Goal: Transaction & Acquisition: Purchase product/service

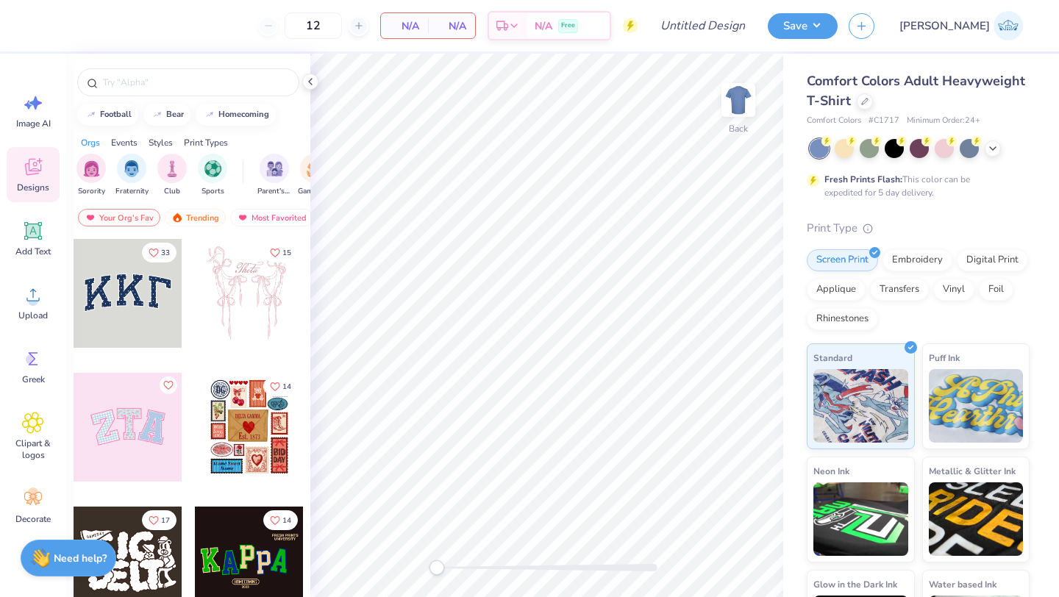
click at [999, 141] on div at bounding box center [920, 148] width 220 height 19
click at [995, 145] on icon at bounding box center [993, 147] width 12 height 12
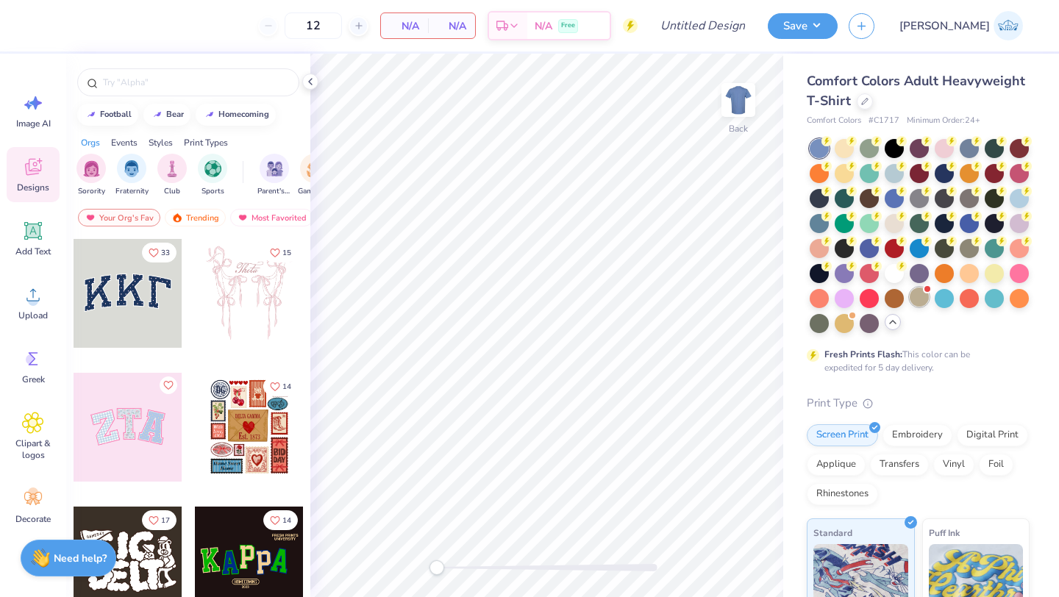
click at [918, 296] on div at bounding box center [919, 297] width 19 height 19
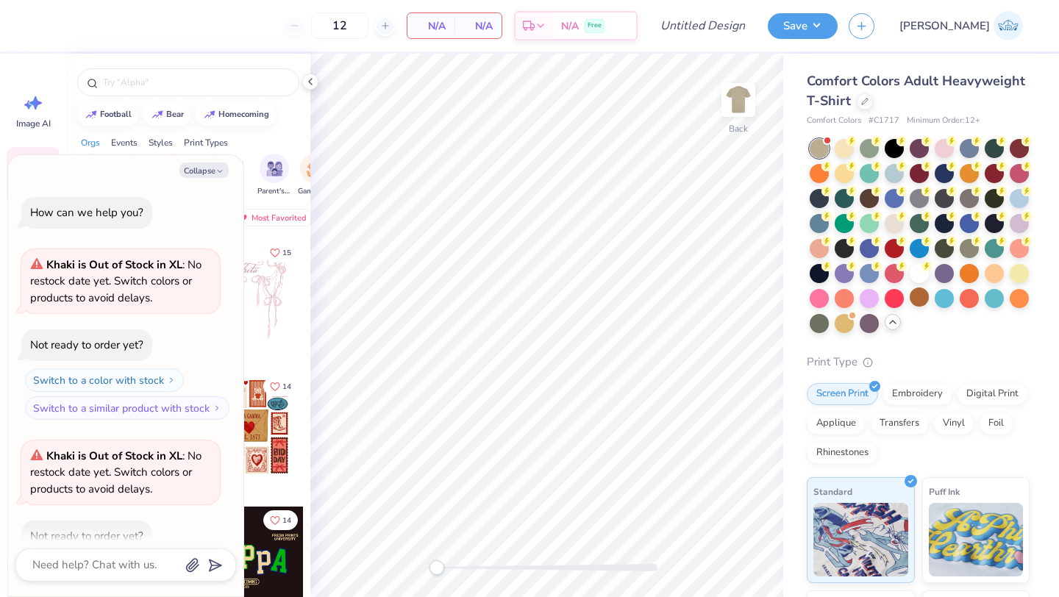
scroll to position [81, 0]
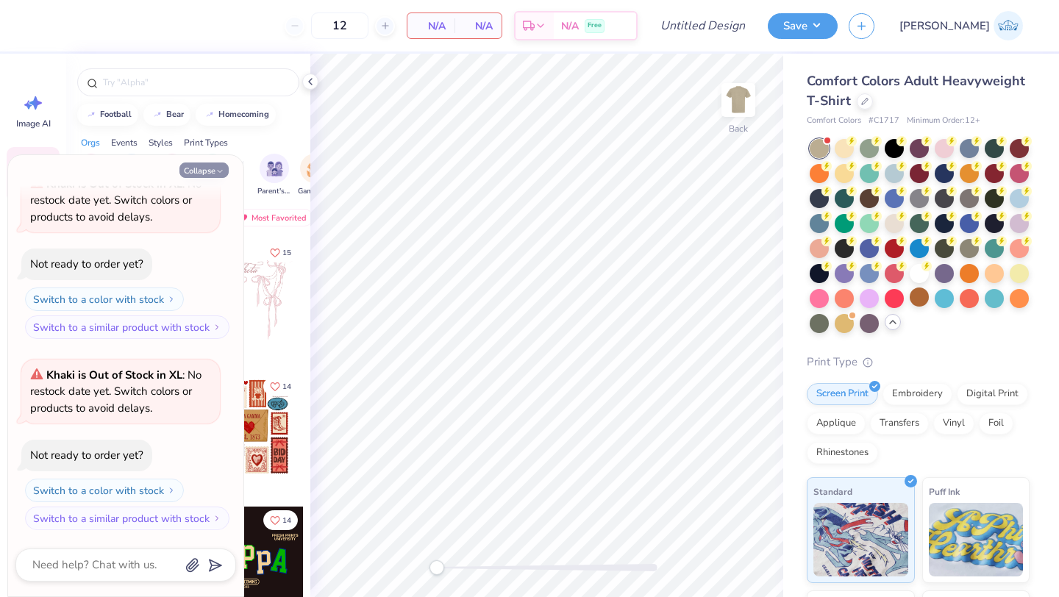
click at [215, 174] on button "Collapse" at bounding box center [203, 170] width 49 height 15
type textarea "x"
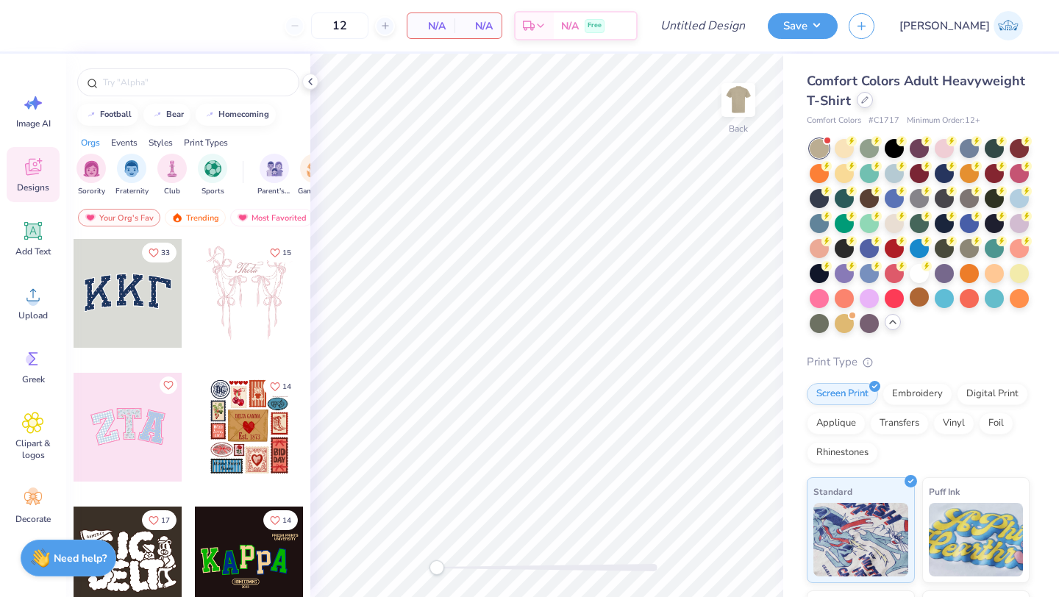
click at [864, 104] on div at bounding box center [865, 100] width 16 height 16
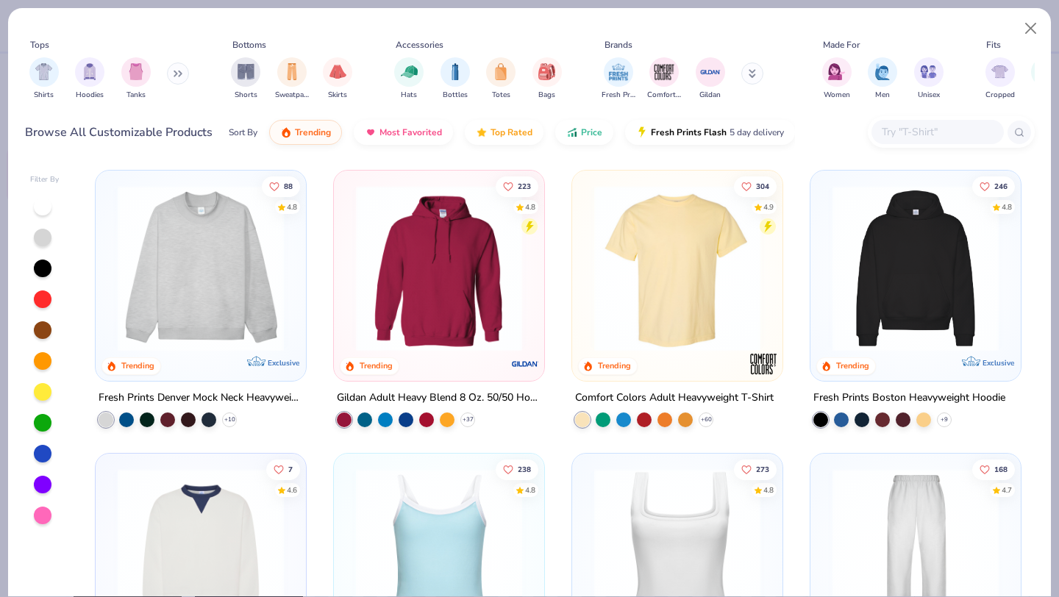
click at [899, 135] on input "text" at bounding box center [937, 132] width 113 height 17
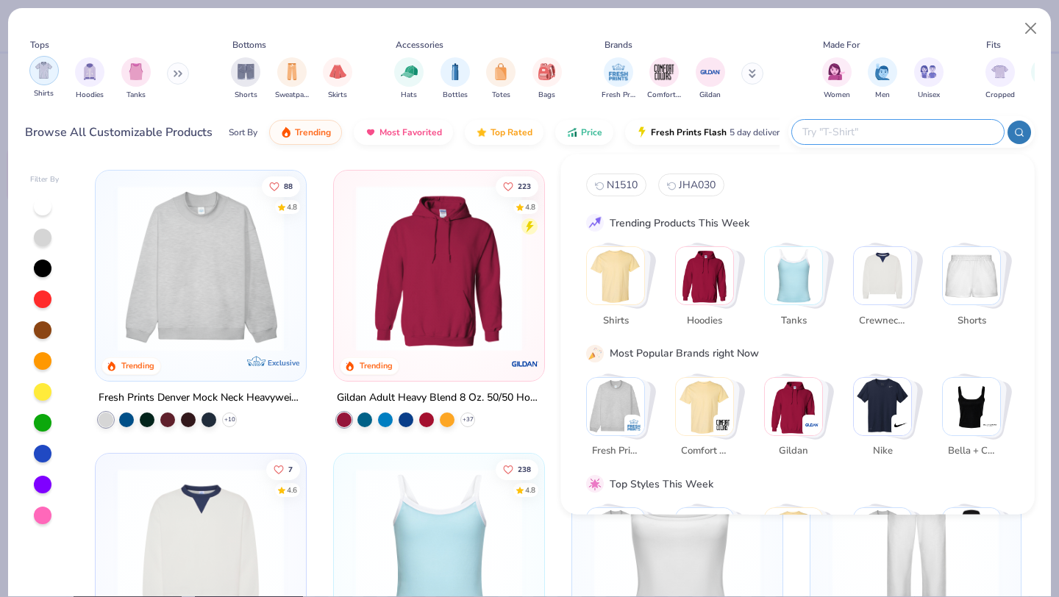
click at [35, 61] on div "filter for Shirts" at bounding box center [43, 70] width 29 height 29
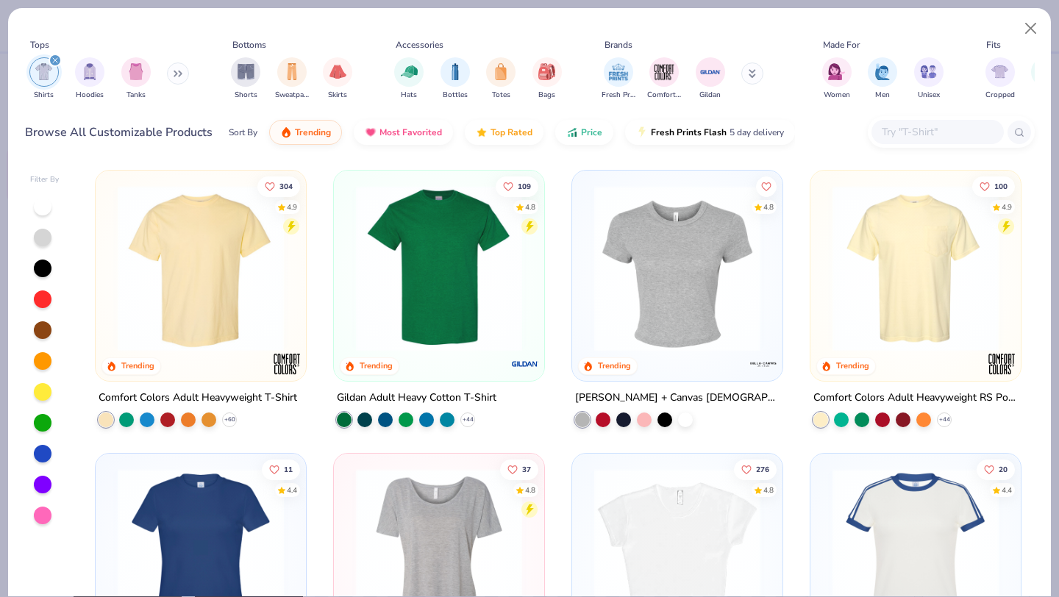
click at [907, 135] on input "text" at bounding box center [937, 132] width 113 height 17
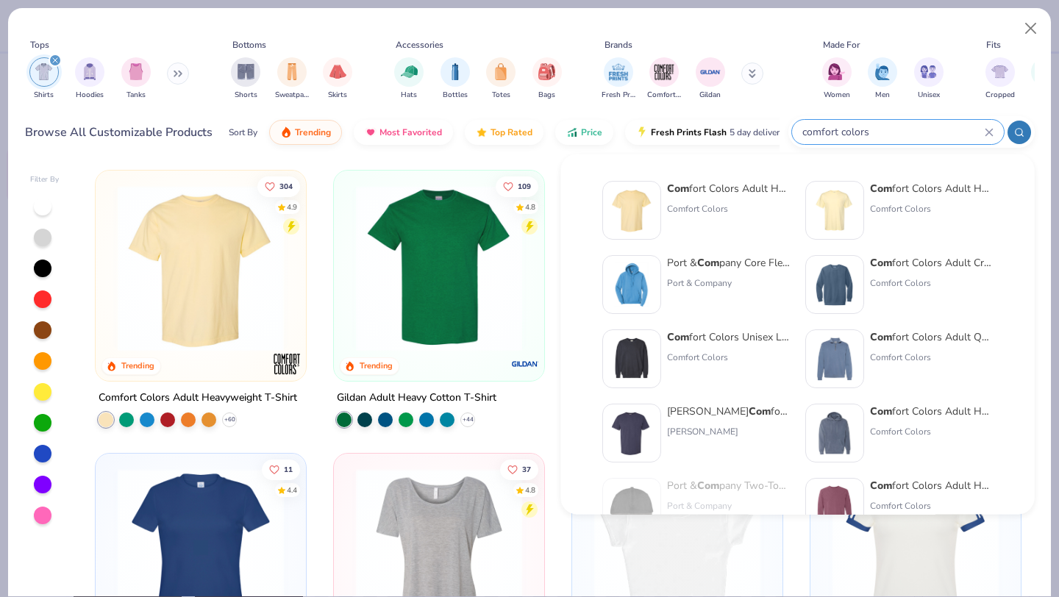
type input "comfort colors"
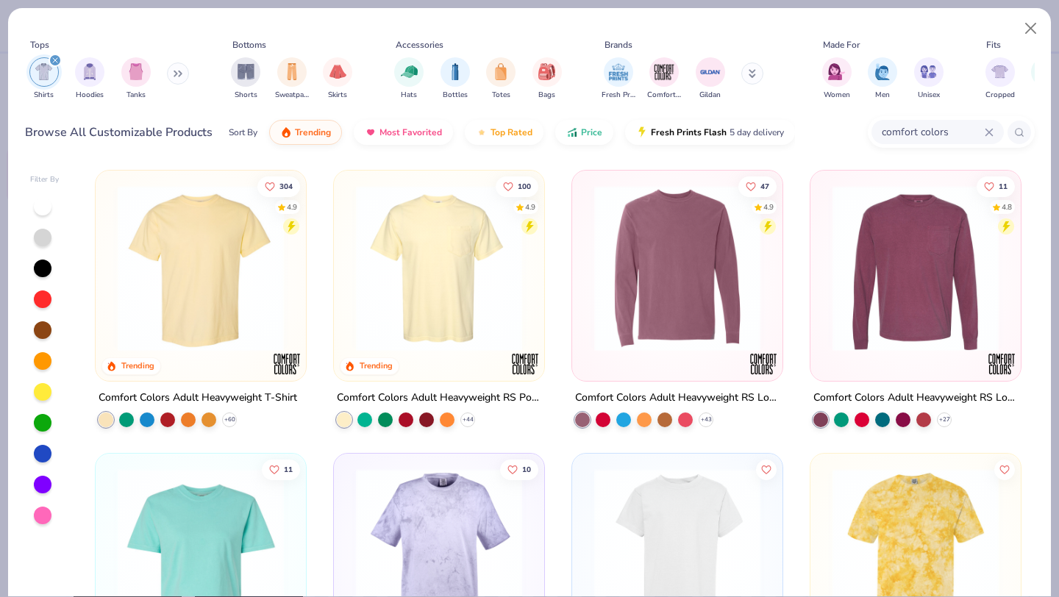
click at [472, 277] on img at bounding box center [439, 268] width 181 height 166
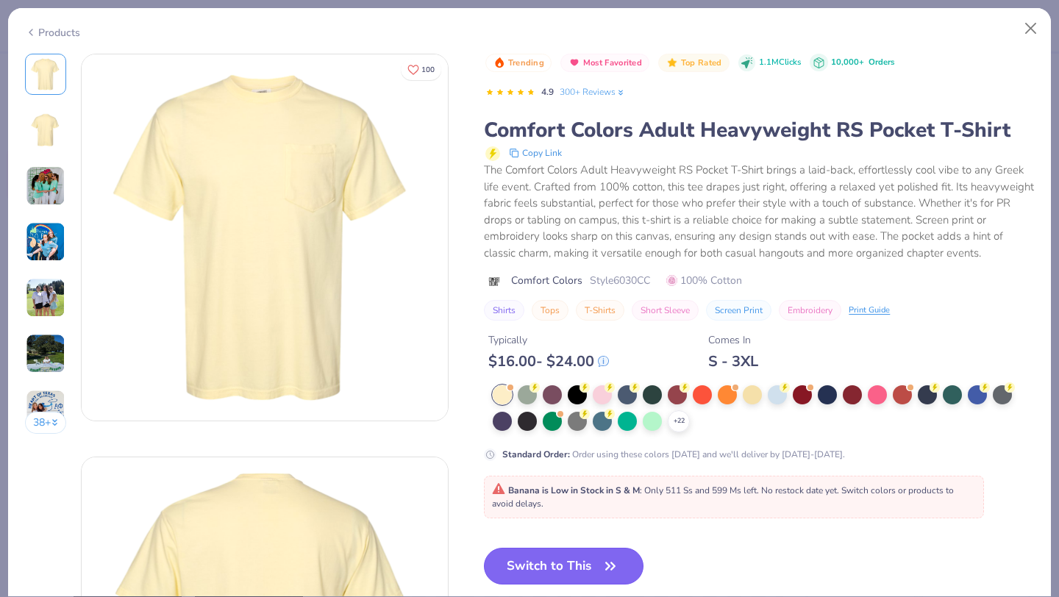
click at [541, 565] on button "Switch to This" at bounding box center [564, 566] width 160 height 37
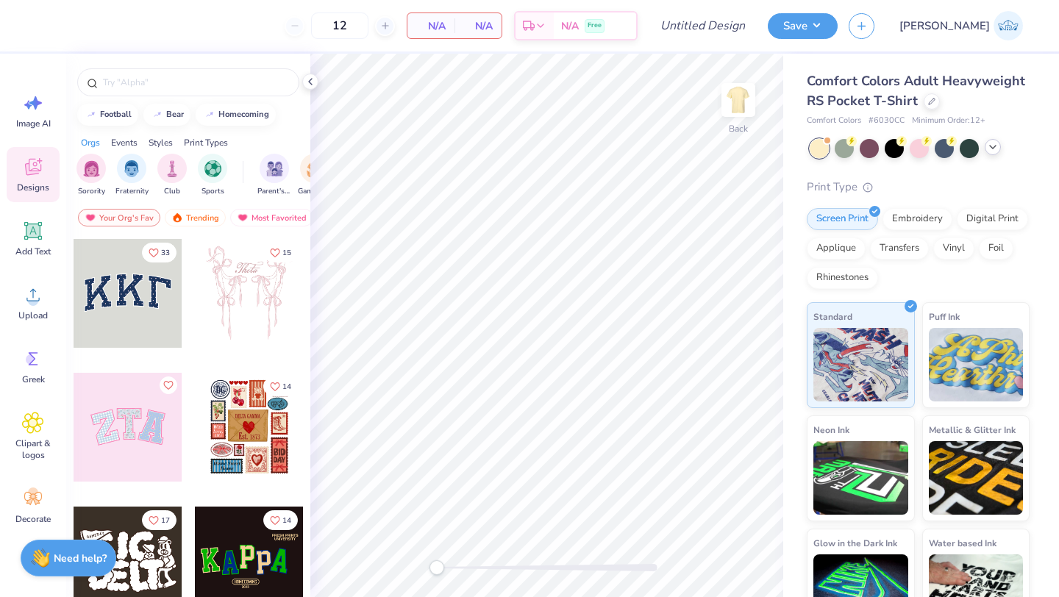
click at [990, 145] on icon at bounding box center [993, 147] width 12 height 12
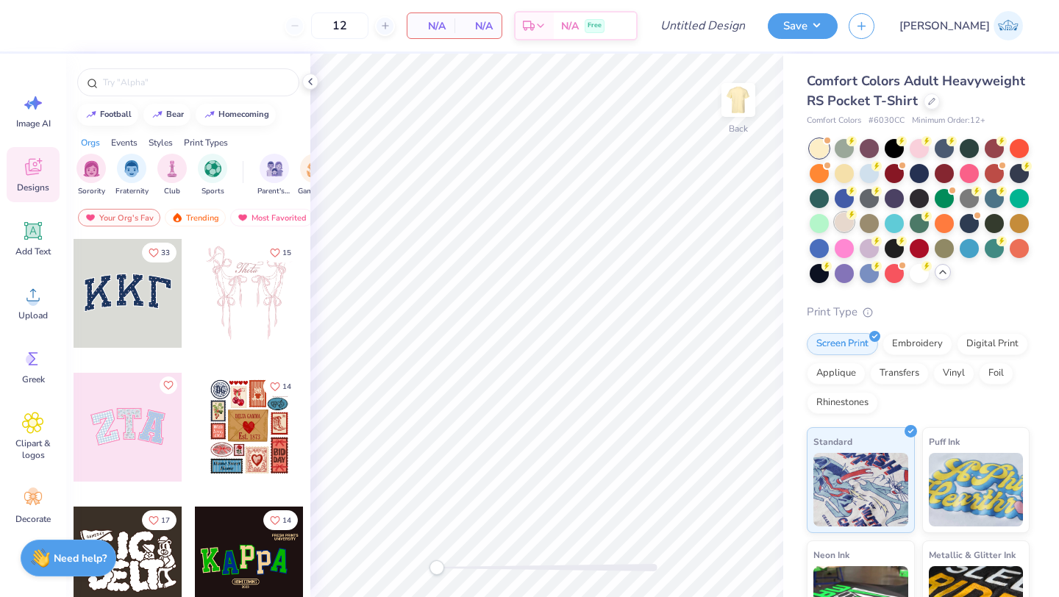
click at [845, 227] on div at bounding box center [844, 222] width 19 height 19
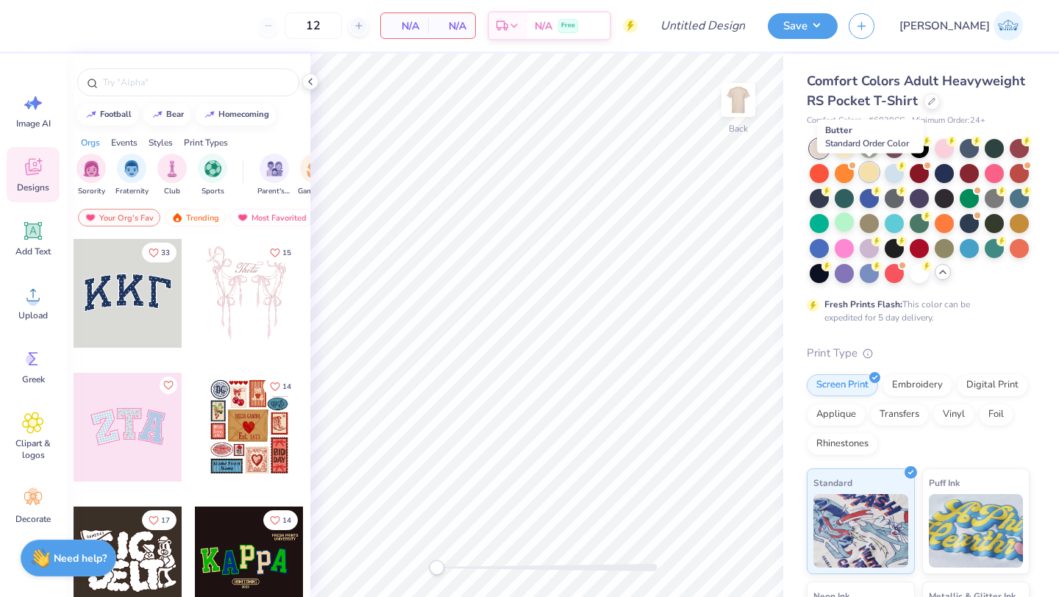
click at [872, 172] on div at bounding box center [869, 172] width 19 height 19
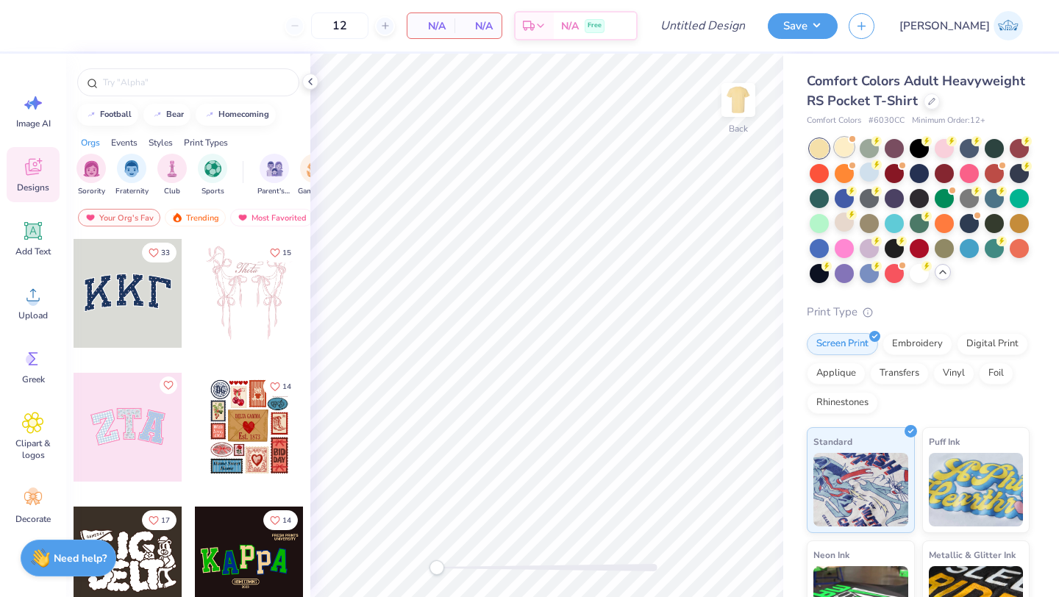
click at [843, 142] on div at bounding box center [844, 147] width 19 height 19
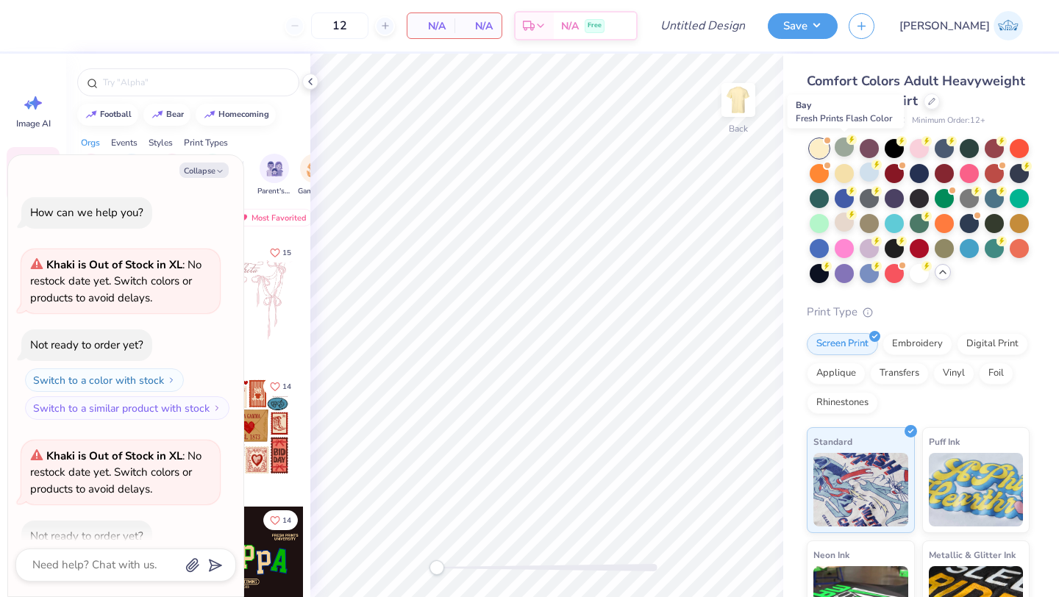
scroll to position [289, 0]
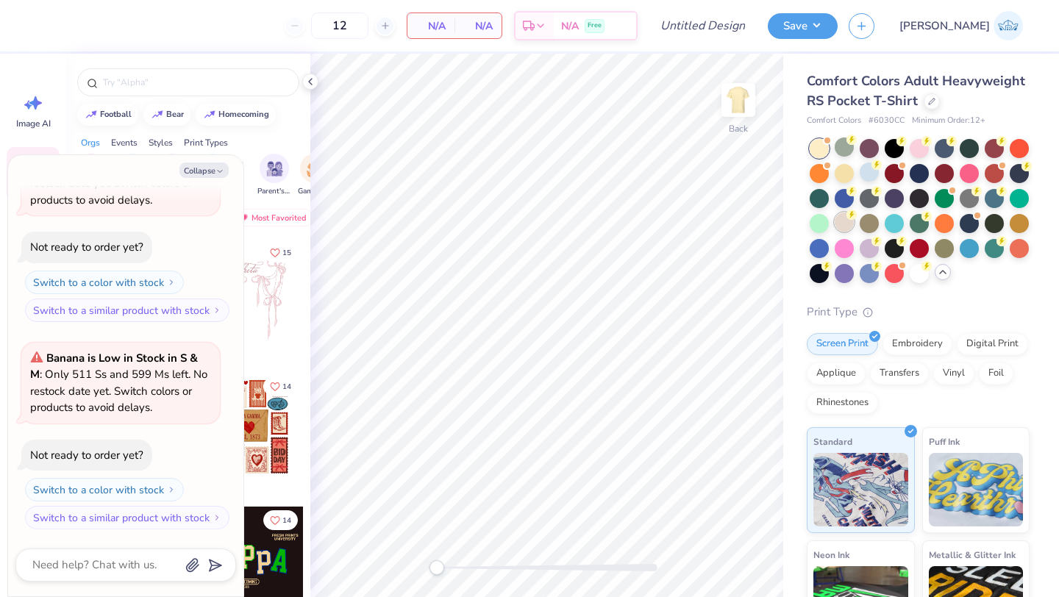
click at [845, 230] on div at bounding box center [844, 222] width 19 height 19
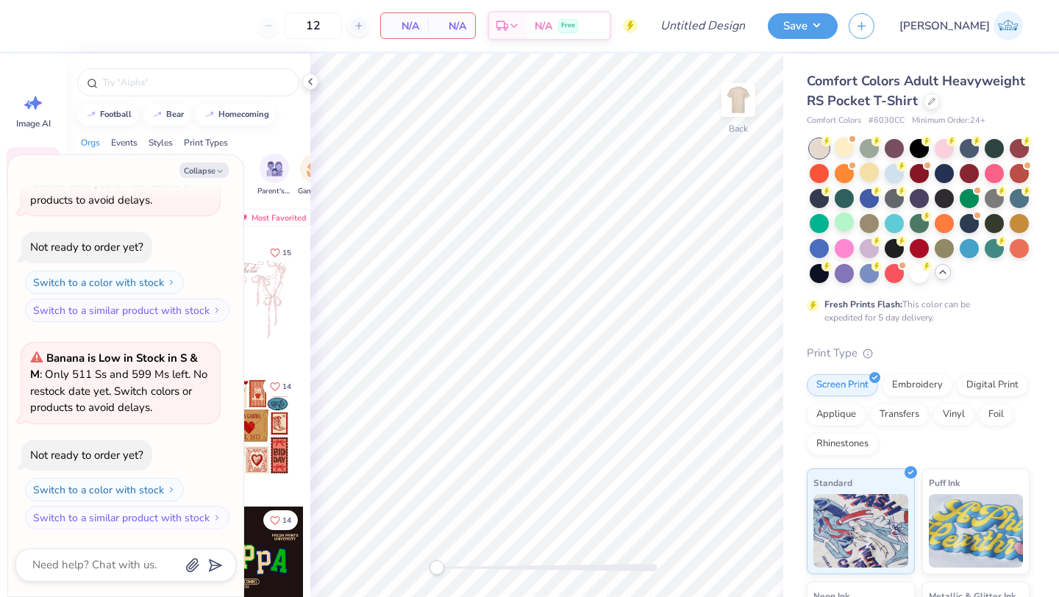
click at [229, 172] on div "Collapse" at bounding box center [125, 170] width 221 height 15
click at [218, 168] on icon "button" at bounding box center [220, 171] width 9 height 9
type textarea "x"
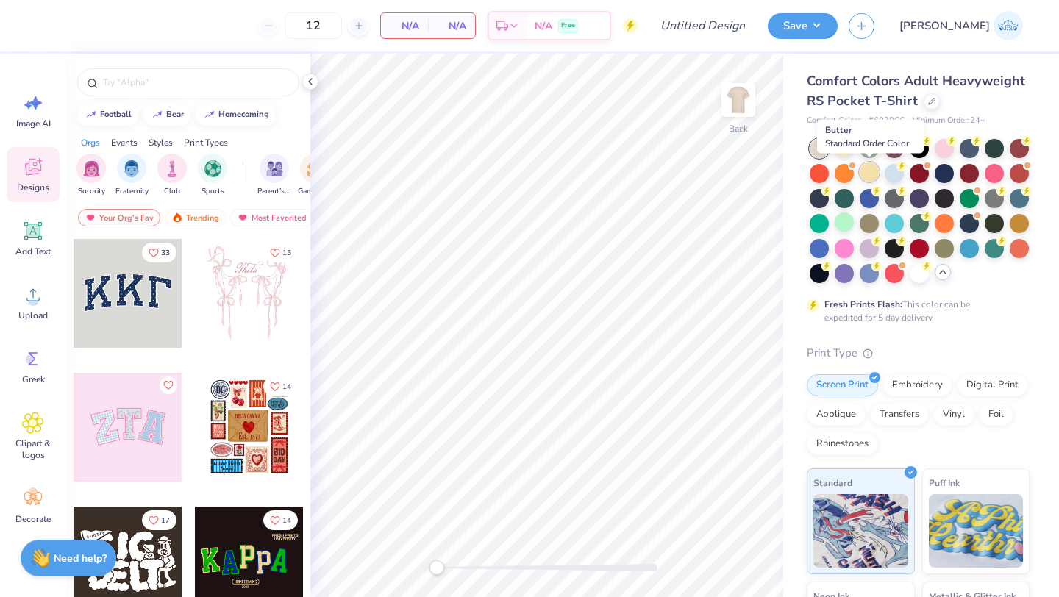
click at [869, 175] on div at bounding box center [869, 172] width 19 height 19
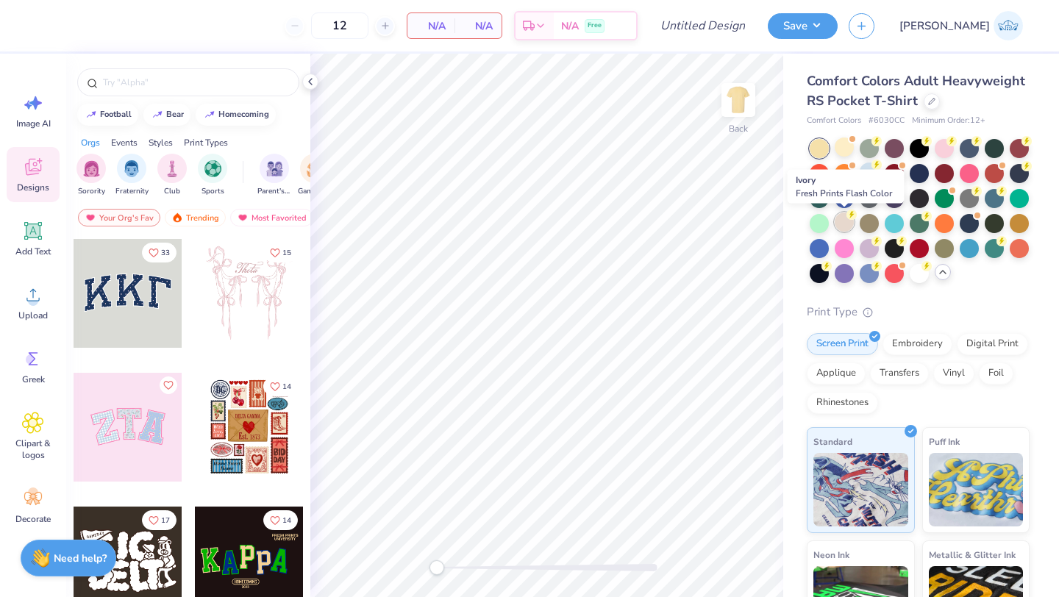
click at [847, 224] on div at bounding box center [844, 222] width 19 height 19
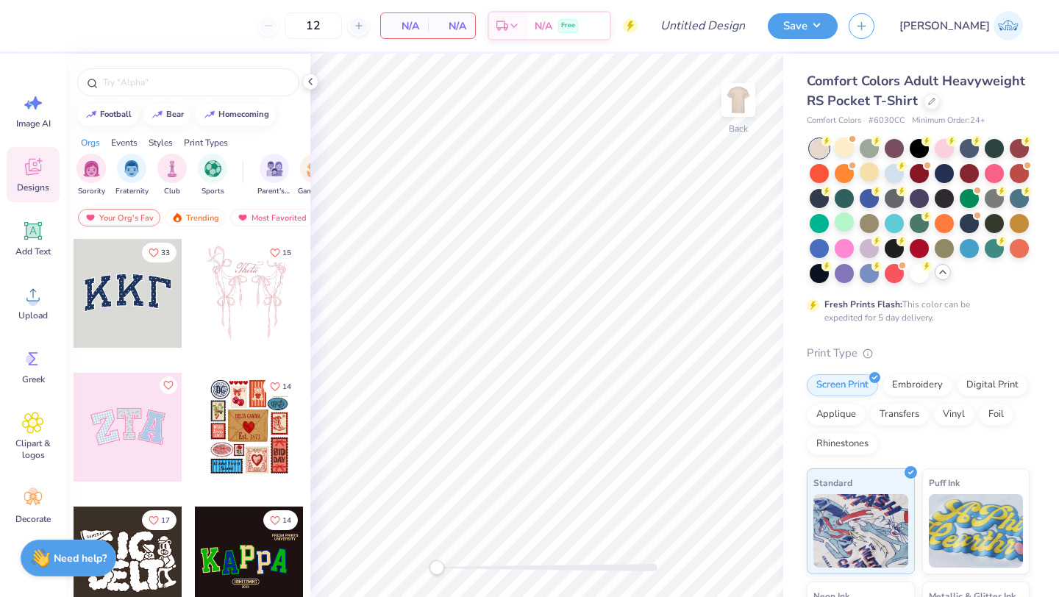
click at [825, 154] on div at bounding box center [819, 148] width 19 height 19
click at [931, 104] on div at bounding box center [932, 100] width 16 height 16
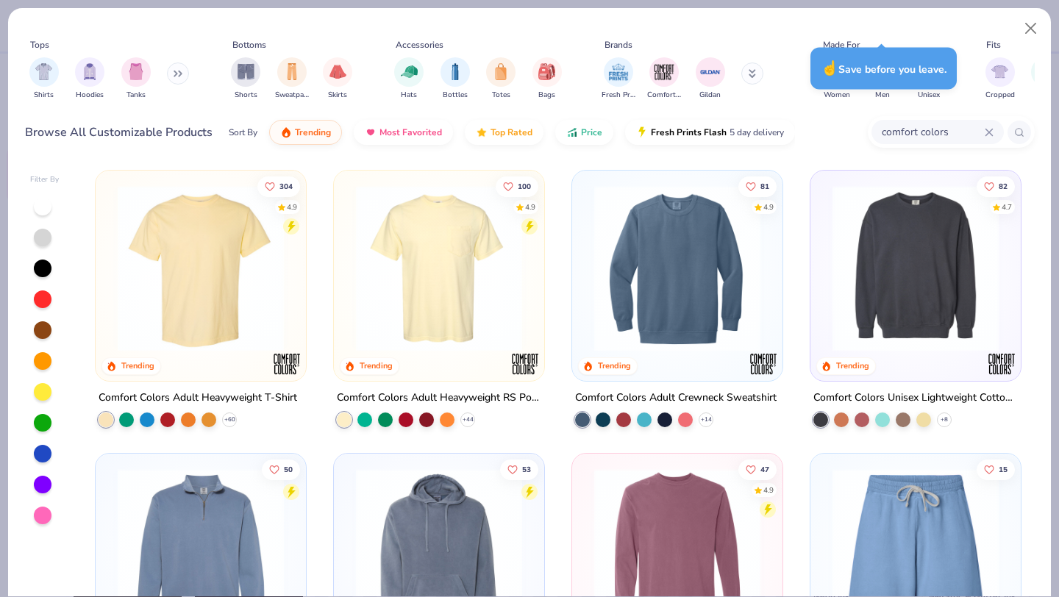
click at [988, 137] on div "comfort colors" at bounding box center [938, 132] width 132 height 24
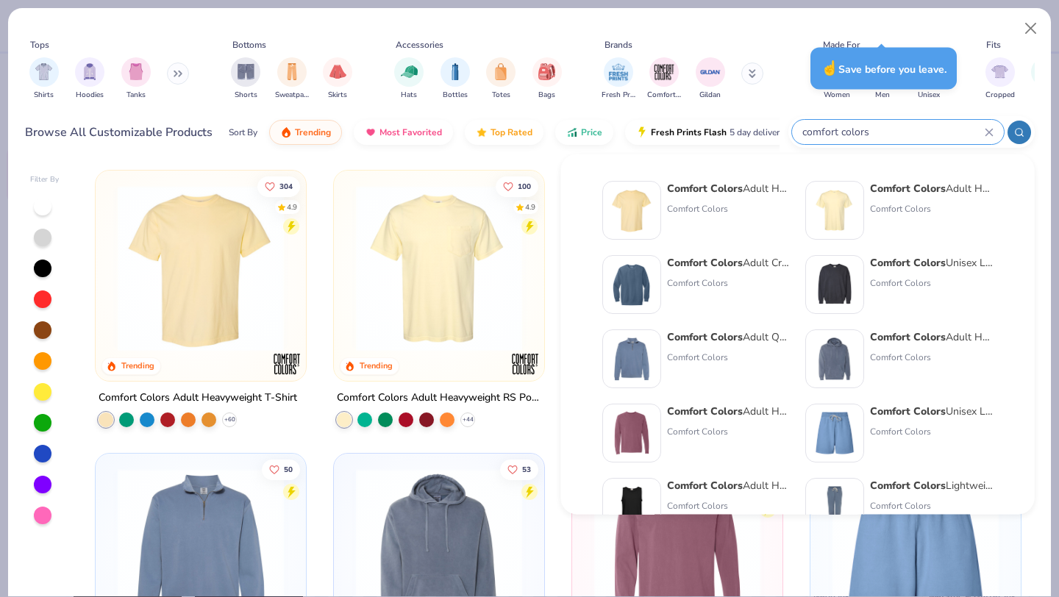
click at [989, 136] on icon at bounding box center [989, 132] width 9 height 9
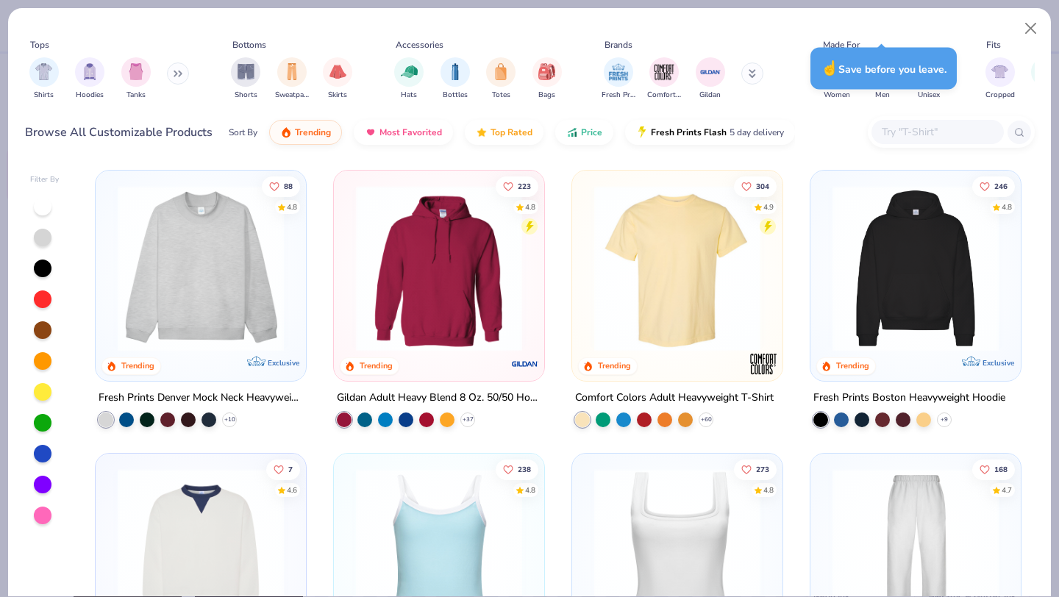
click at [920, 138] on input "text" at bounding box center [937, 132] width 113 height 17
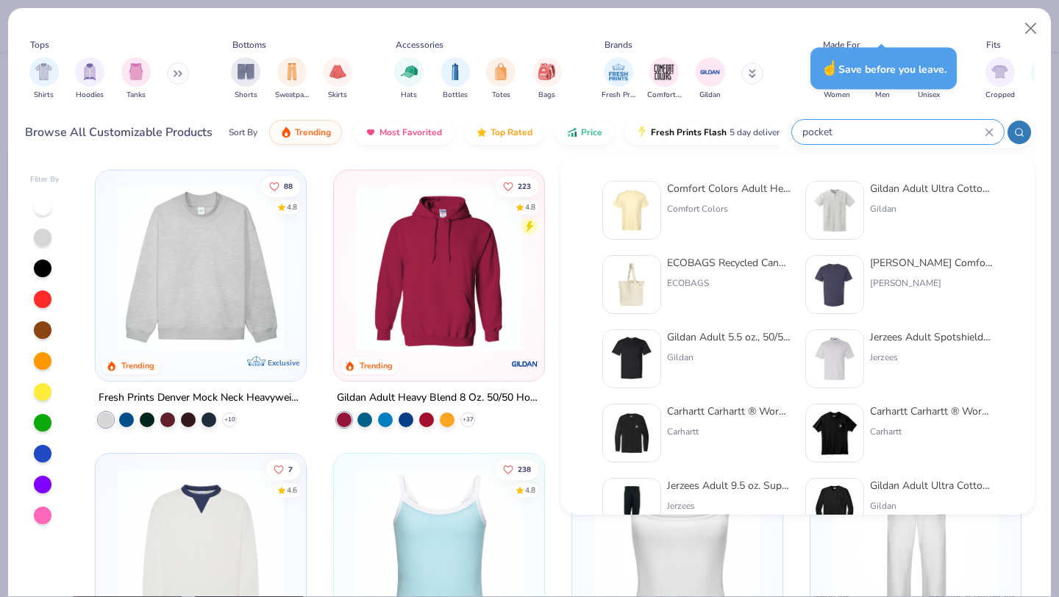
type input "pocket"
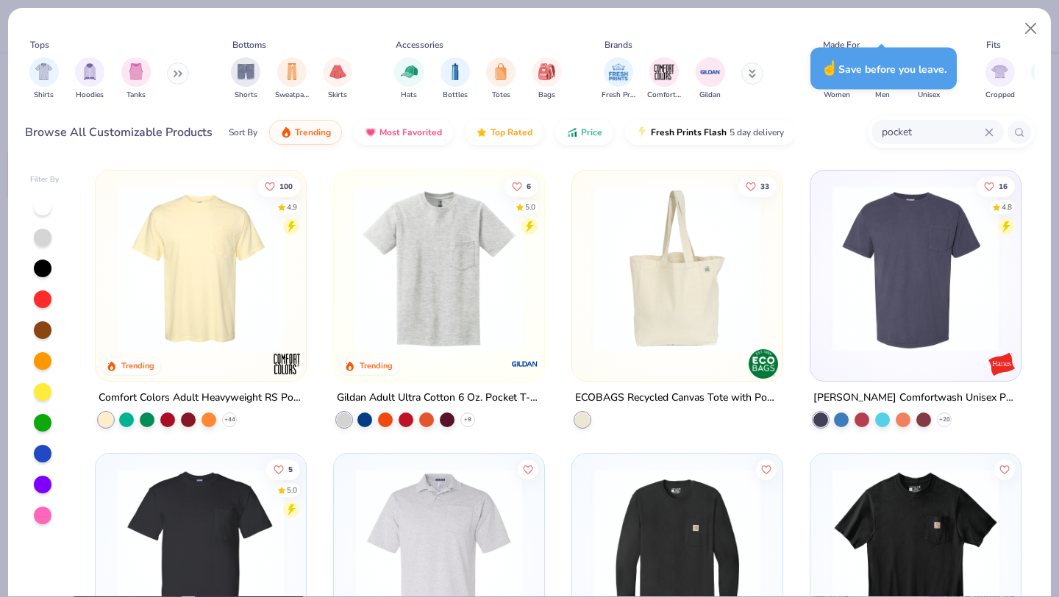
click at [43, 333] on div at bounding box center [43, 330] width 18 height 18
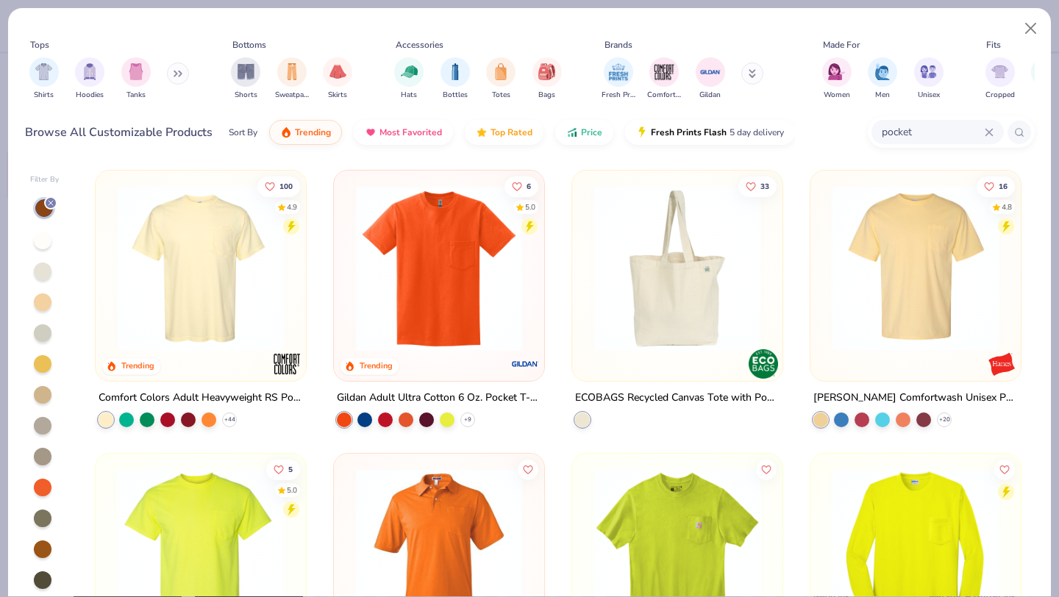
click at [44, 280] on div at bounding box center [43, 272] width 18 height 18
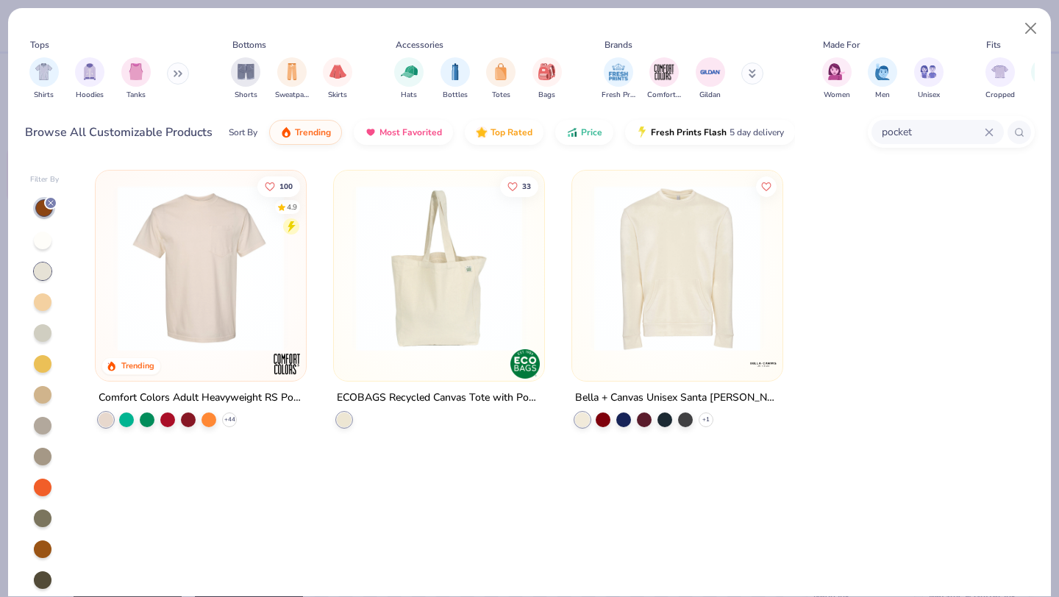
click at [41, 328] on div at bounding box center [43, 333] width 18 height 18
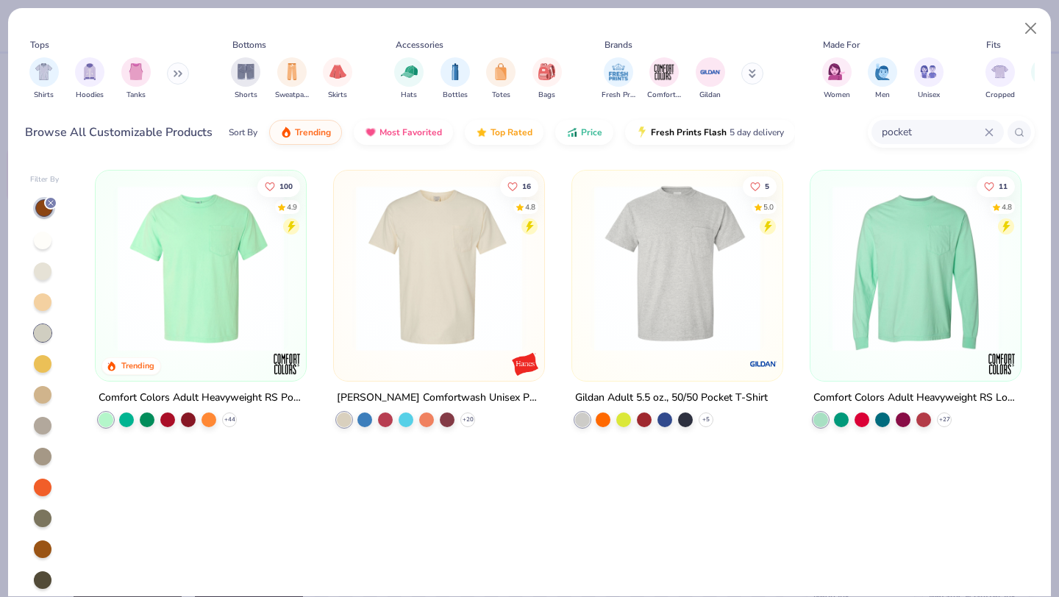
click at [43, 428] on div at bounding box center [43, 426] width 18 height 18
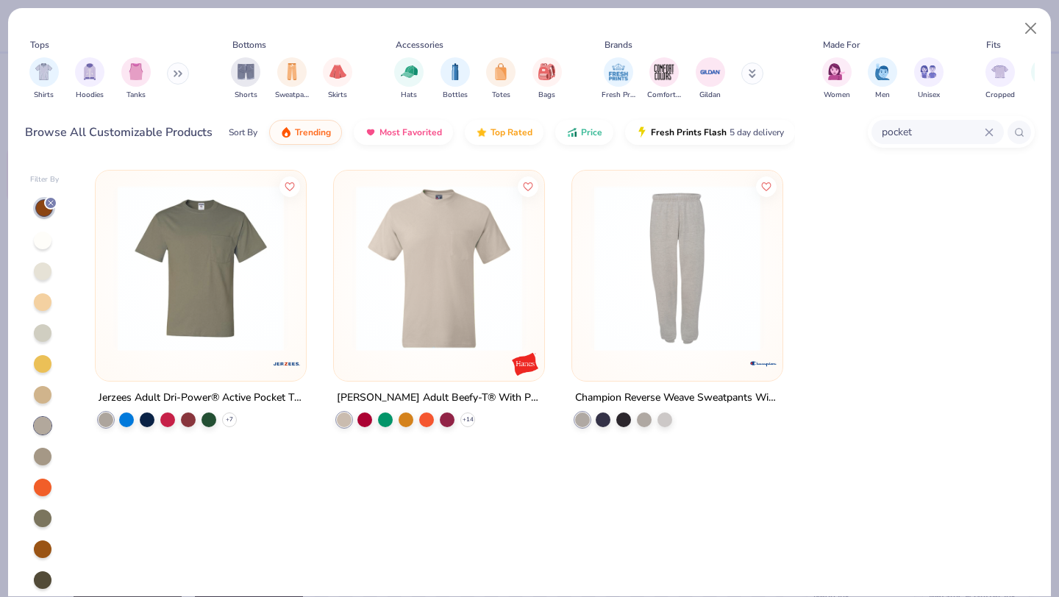
click at [41, 458] on div at bounding box center [43, 457] width 18 height 18
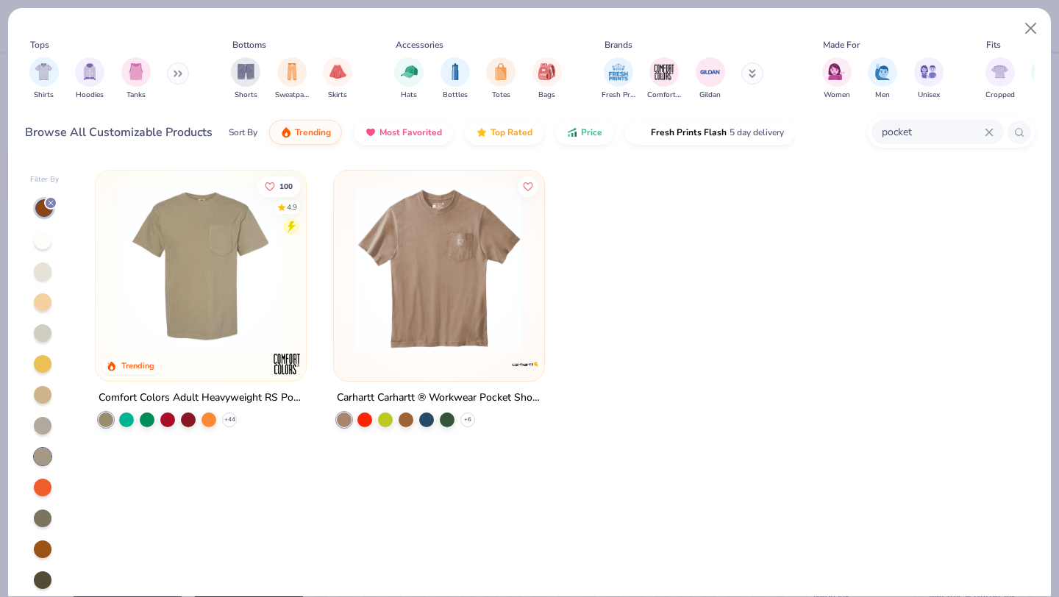
click at [46, 331] on div at bounding box center [43, 333] width 18 height 18
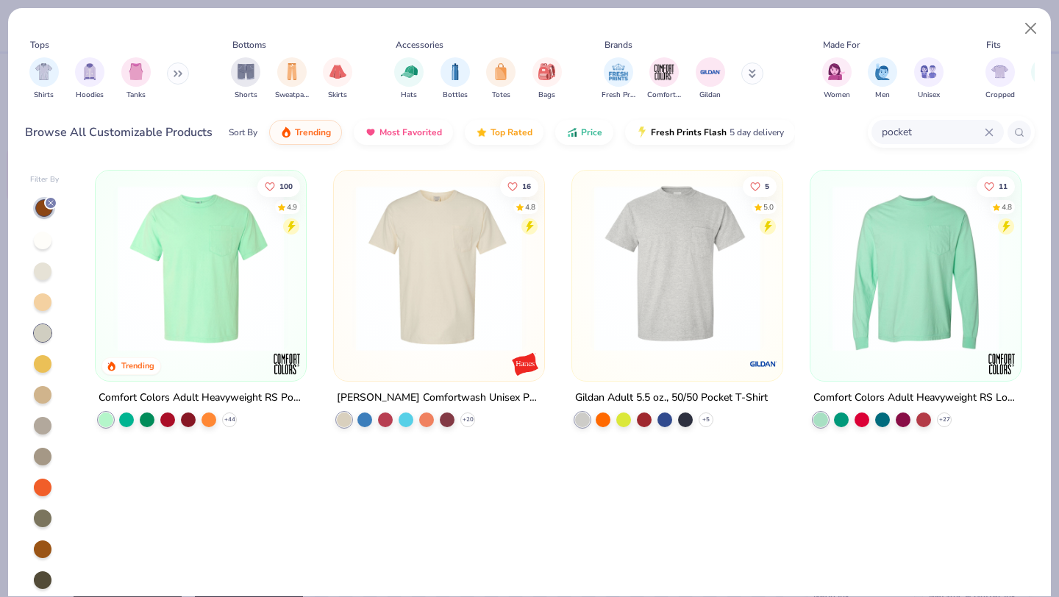
click at [435, 292] on img at bounding box center [439, 268] width 181 height 166
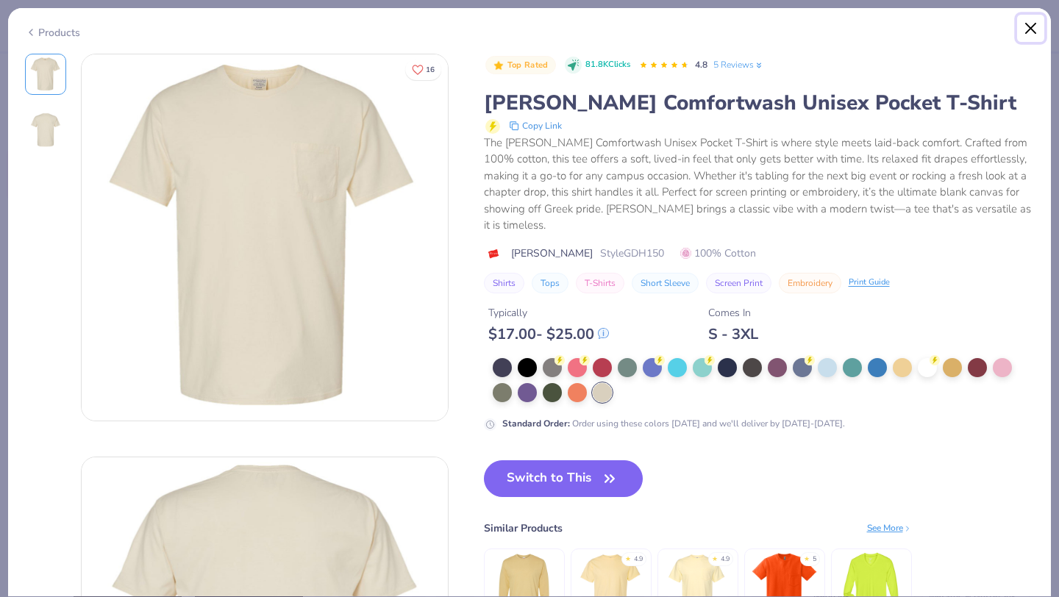
click at [1024, 33] on button "Close" at bounding box center [1031, 29] width 28 height 28
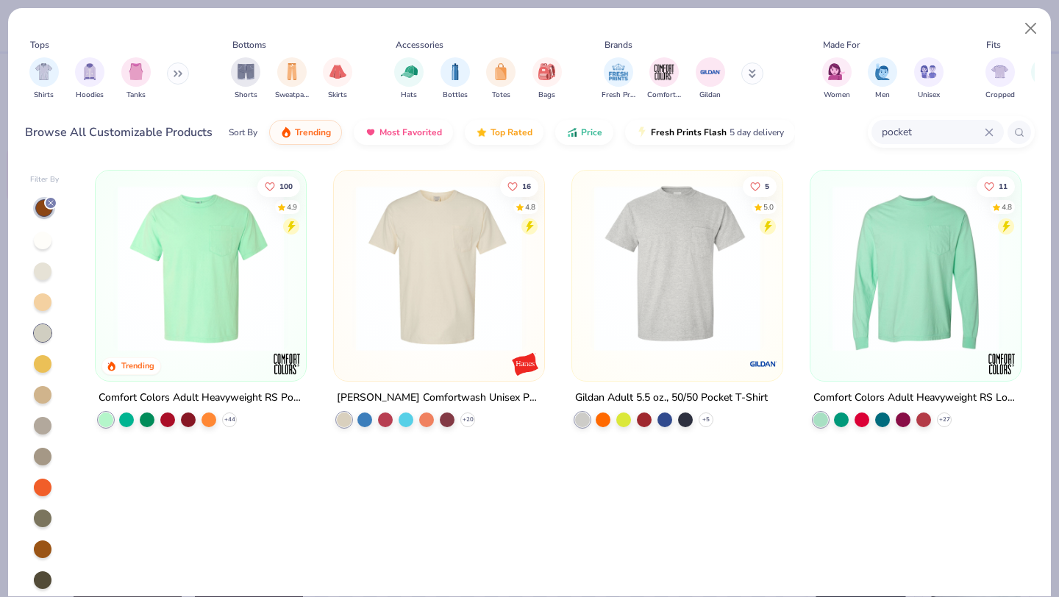
click at [40, 278] on div at bounding box center [43, 272] width 18 height 18
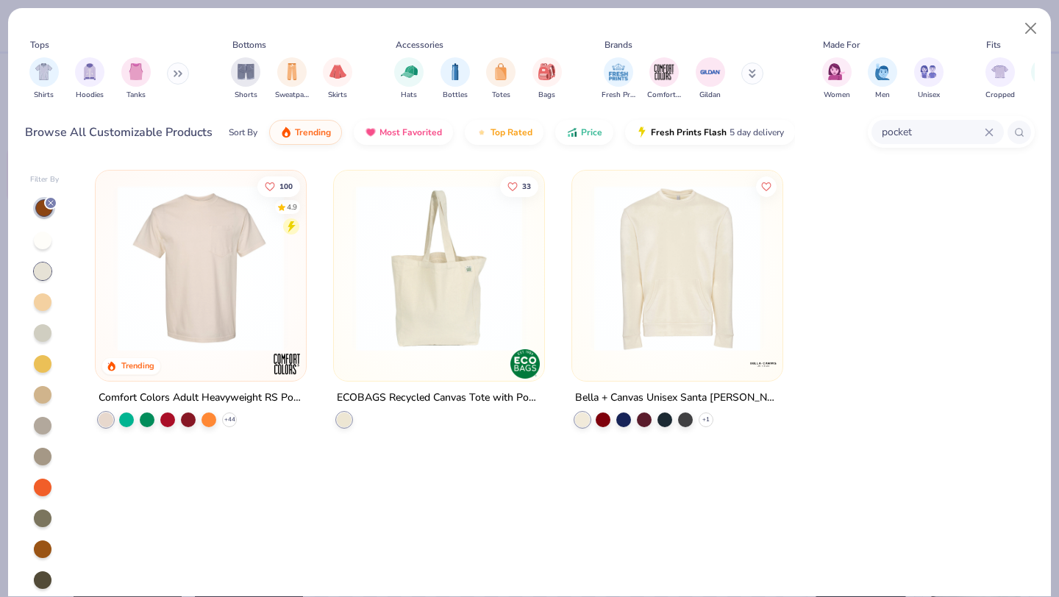
click at [40, 338] on div at bounding box center [43, 333] width 18 height 18
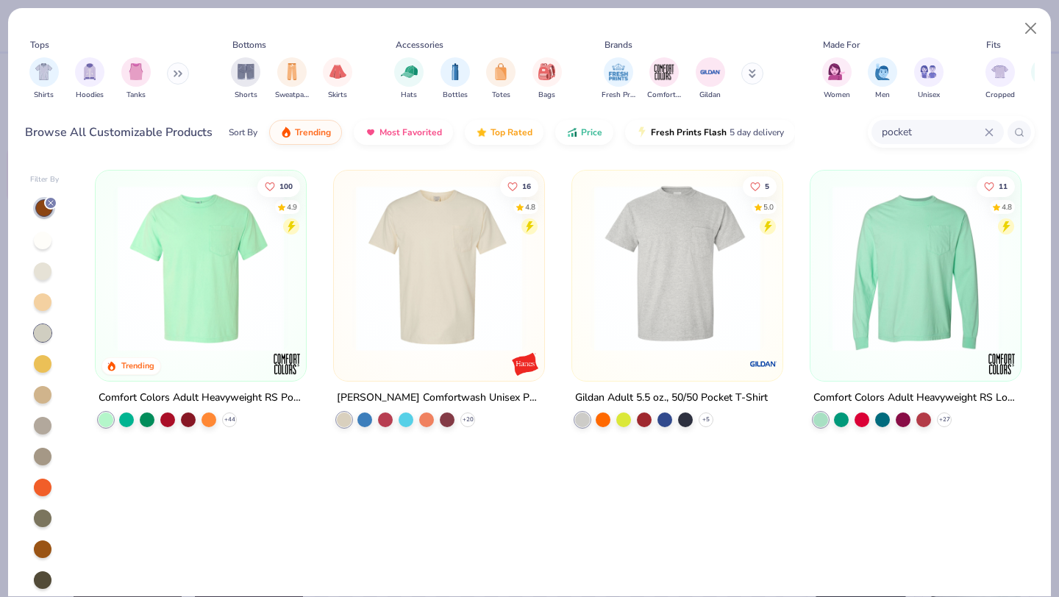
click at [423, 289] on img at bounding box center [439, 268] width 181 height 166
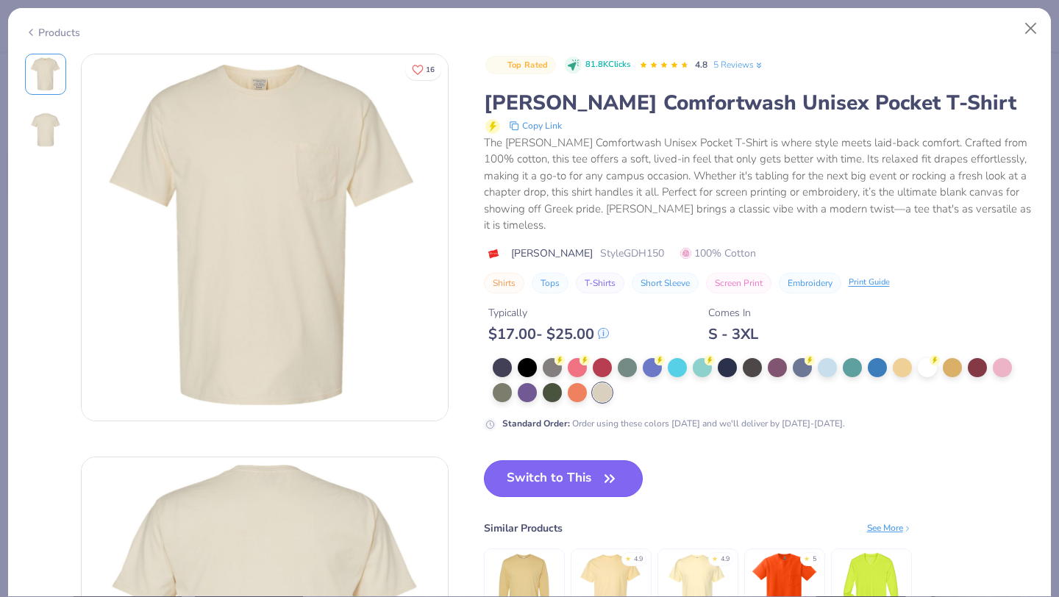
click at [555, 466] on button "Switch to This" at bounding box center [564, 479] width 160 height 37
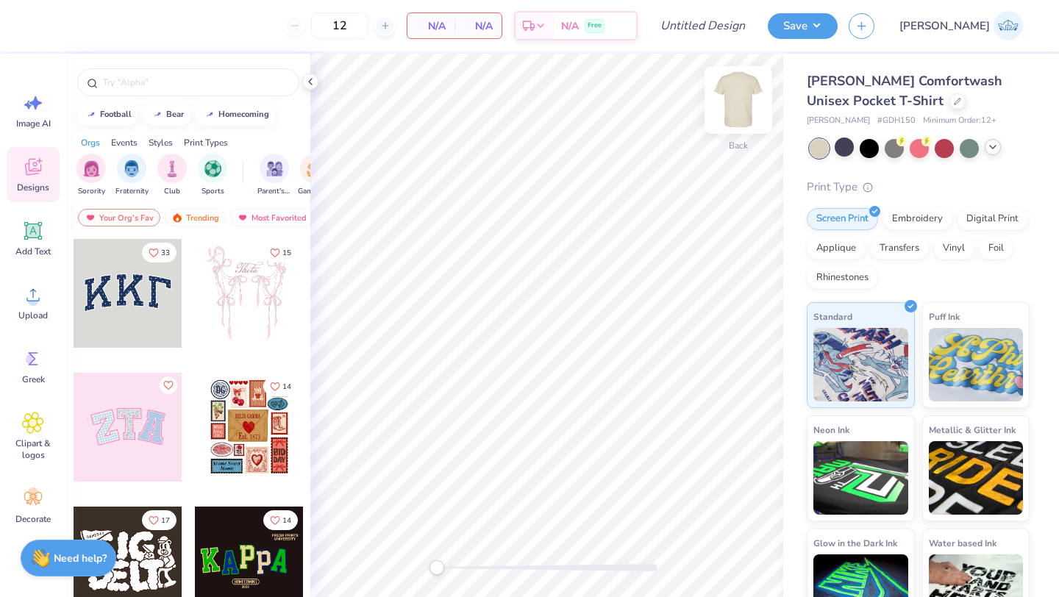
click at [722, 113] on img at bounding box center [738, 100] width 59 height 59
click at [369, 29] on input "12" at bounding box center [339, 26] width 57 height 26
type input "1"
type input "250"
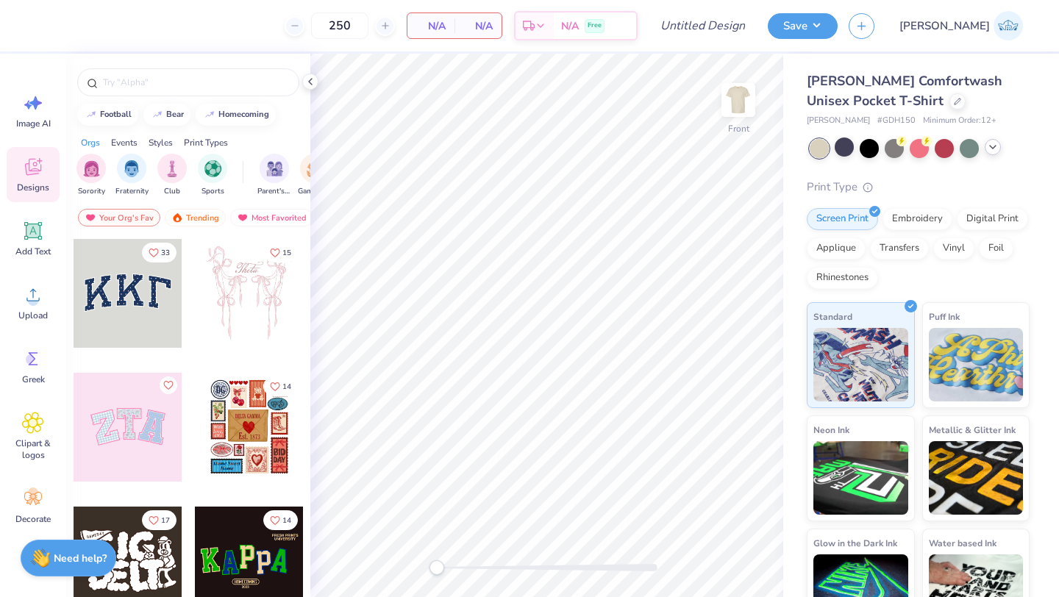
click at [468, 46] on div "250 N/A Per Item N/A Total Est. Delivery N/A Free" at bounding box center [338, 25] width 597 height 51
click at [446, 26] on span "N/A" at bounding box center [430, 25] width 29 height 15
click at [446, 23] on span "N/A" at bounding box center [430, 25] width 29 height 15
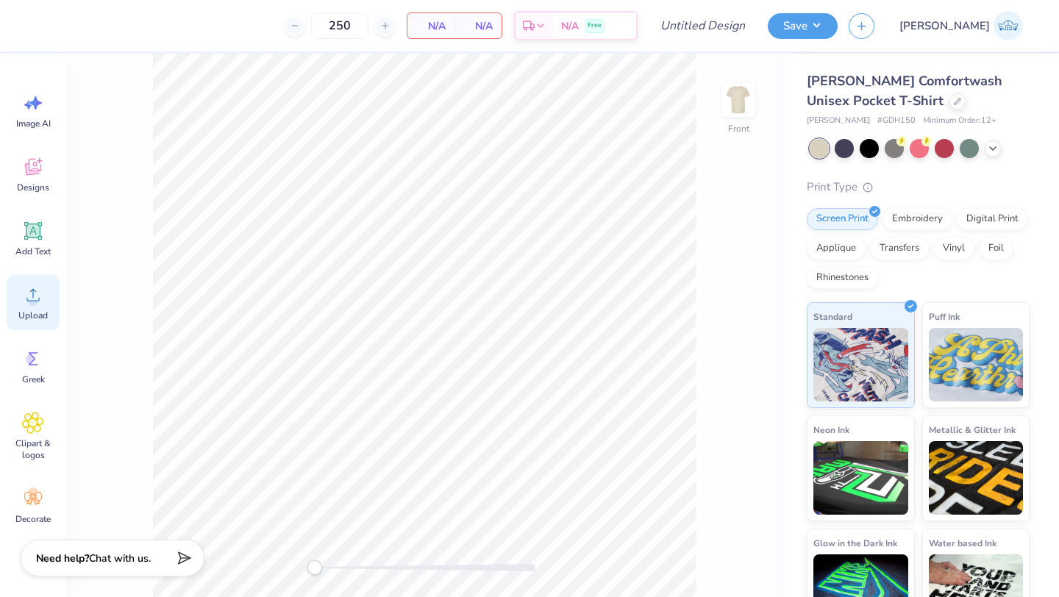
click at [29, 311] on span "Upload" at bounding box center [32, 316] width 29 height 12
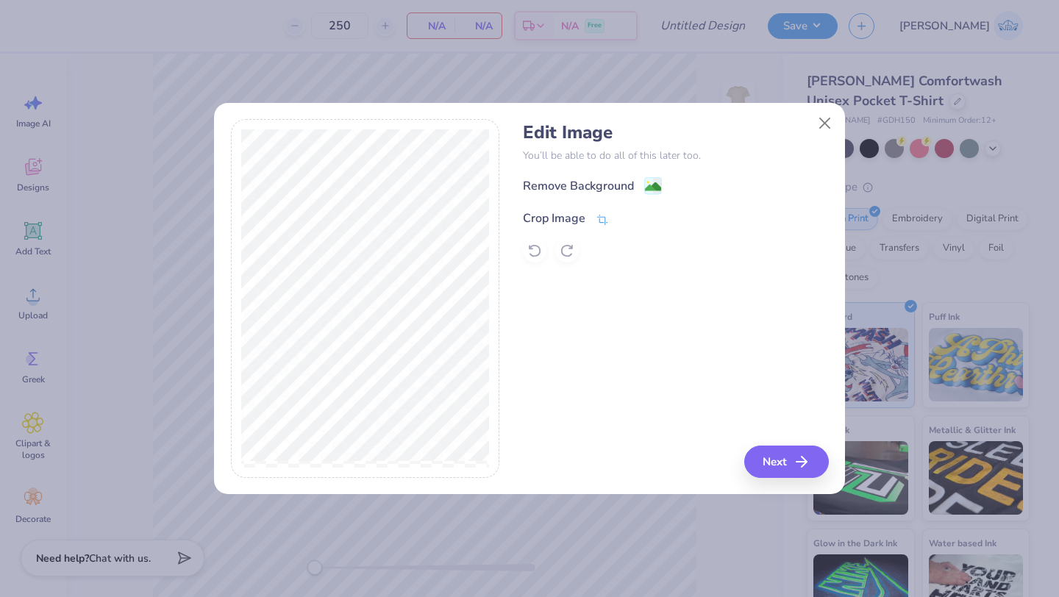
click at [602, 220] on icon at bounding box center [602, 219] width 13 height 13
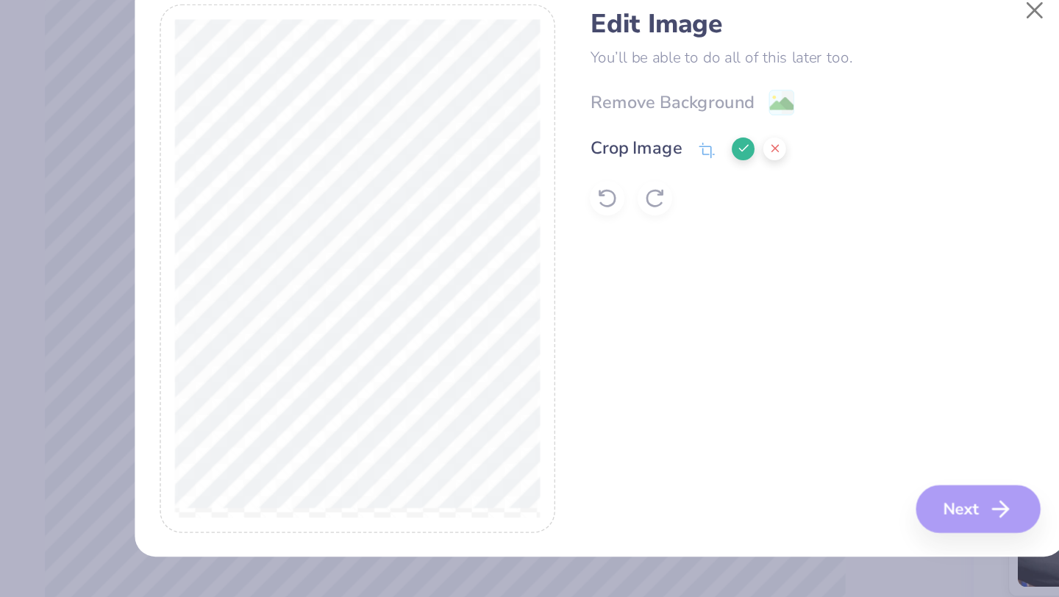
click at [661, 185] on div "Remove Background Crop Image" at bounding box center [675, 220] width 305 height 86
click at [651, 185] on div "Remove Background Crop Image" at bounding box center [675, 220] width 305 height 86
click at [653, 242] on div at bounding box center [675, 251] width 305 height 24
click at [524, 252] on div at bounding box center [675, 251] width 305 height 24
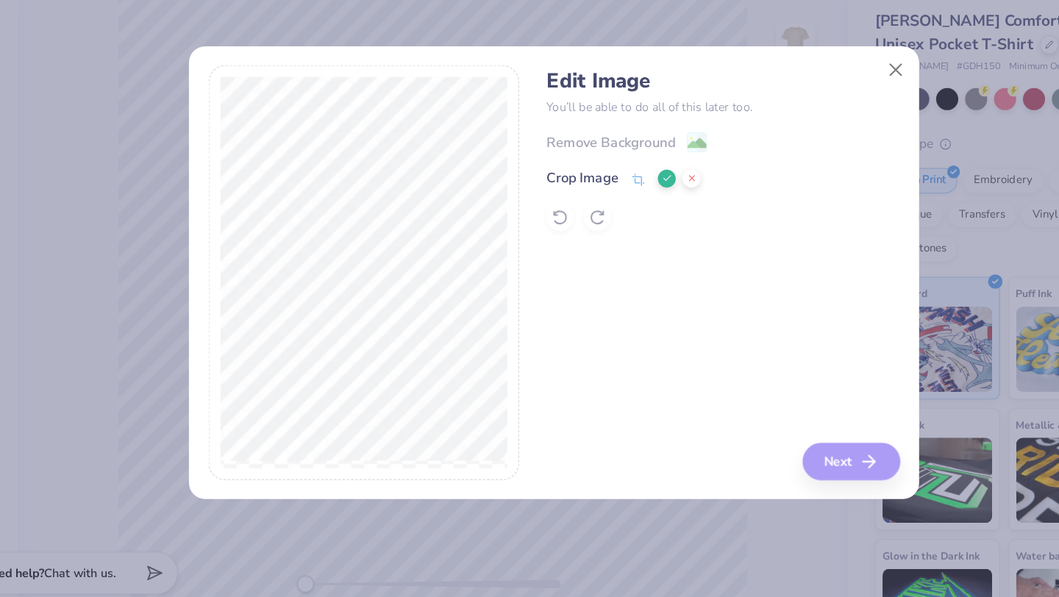
click at [680, 218] on div "Crop Image" at bounding box center [675, 217] width 305 height 18
click at [619, 219] on button at bounding box center [626, 217] width 15 height 15
click at [603, 220] on icon at bounding box center [602, 219] width 13 height 13
click at [511, 342] on div "Edit Image You’ll be able to do all of this later too. Remove Background Crop I…" at bounding box center [530, 298] width 598 height 359
click at [632, 216] on button at bounding box center [626, 217] width 15 height 15
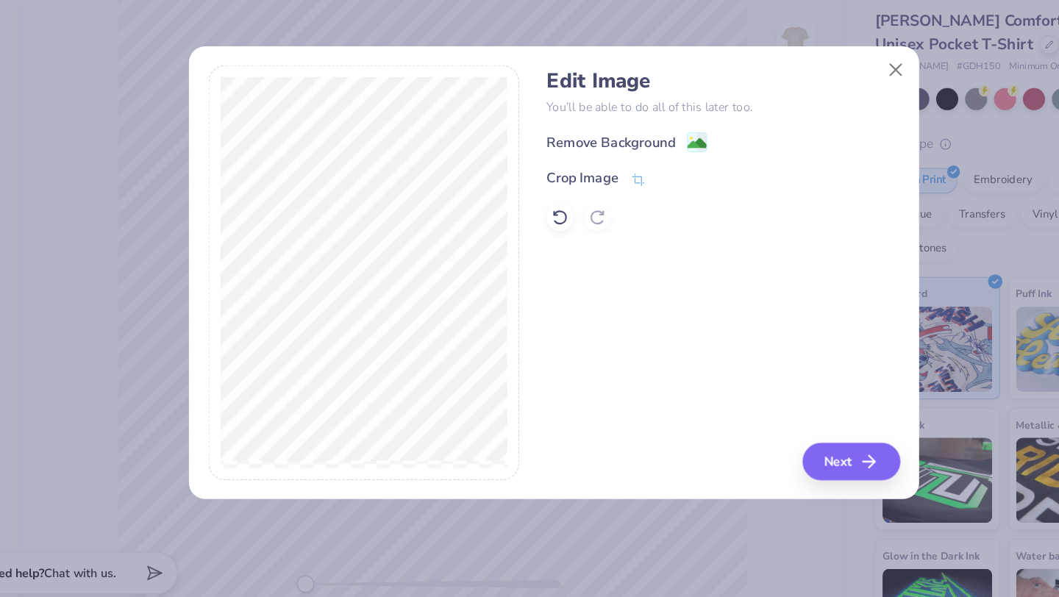
click at [663, 191] on div "Remove Background" at bounding box center [675, 186] width 305 height 18
click at [659, 187] on image at bounding box center [653, 188] width 16 height 16
click at [780, 475] on button "Next" at bounding box center [789, 462] width 85 height 32
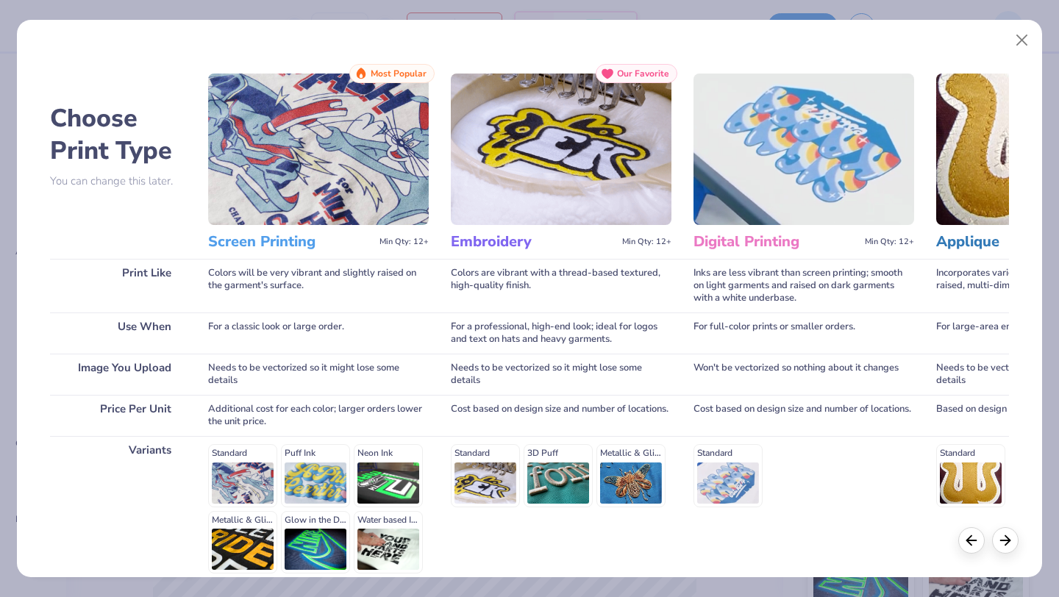
click at [333, 179] on img at bounding box center [318, 150] width 221 height 152
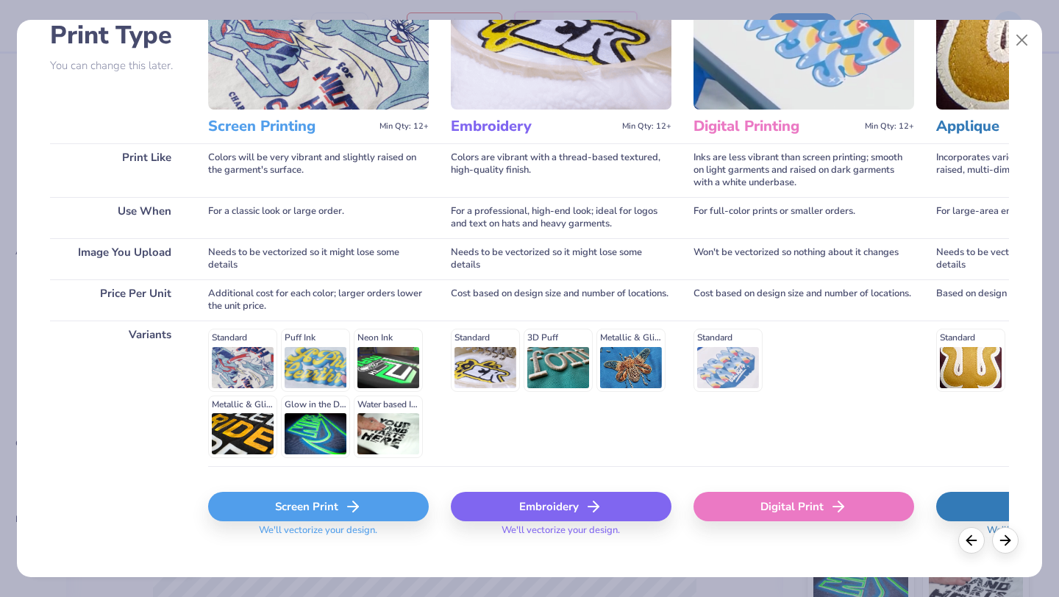
scroll to position [136, 0]
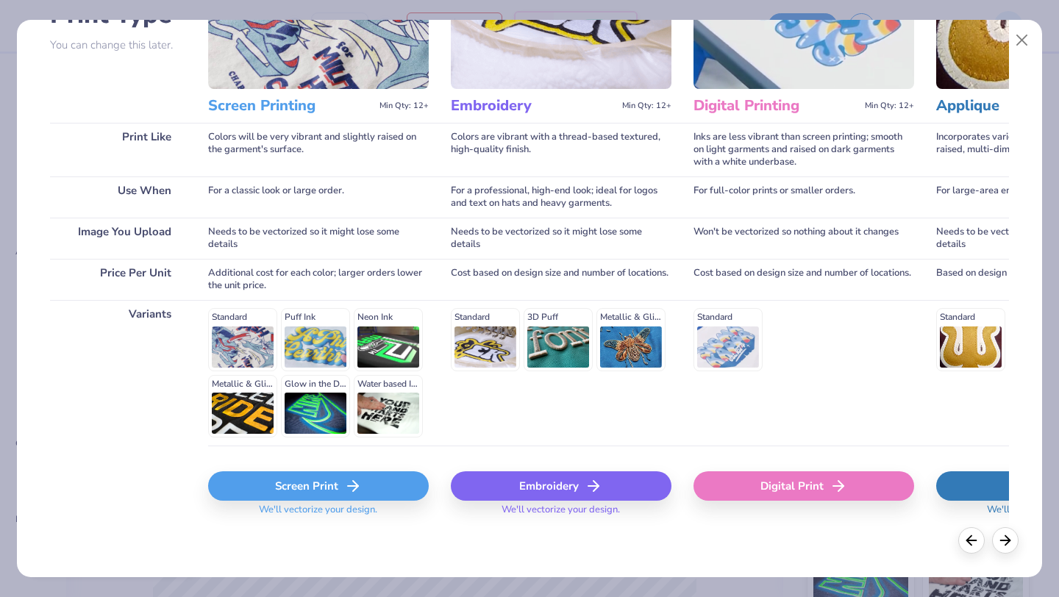
click at [284, 478] on div "Screen Print" at bounding box center [318, 486] width 221 height 29
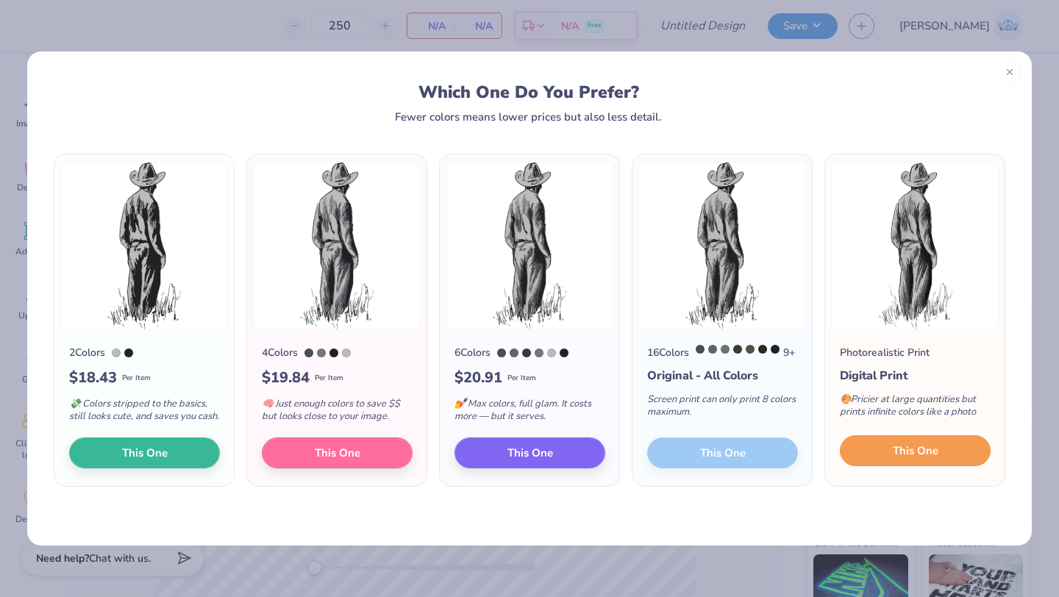
click at [895, 457] on span "This One" at bounding box center [916, 451] width 46 height 17
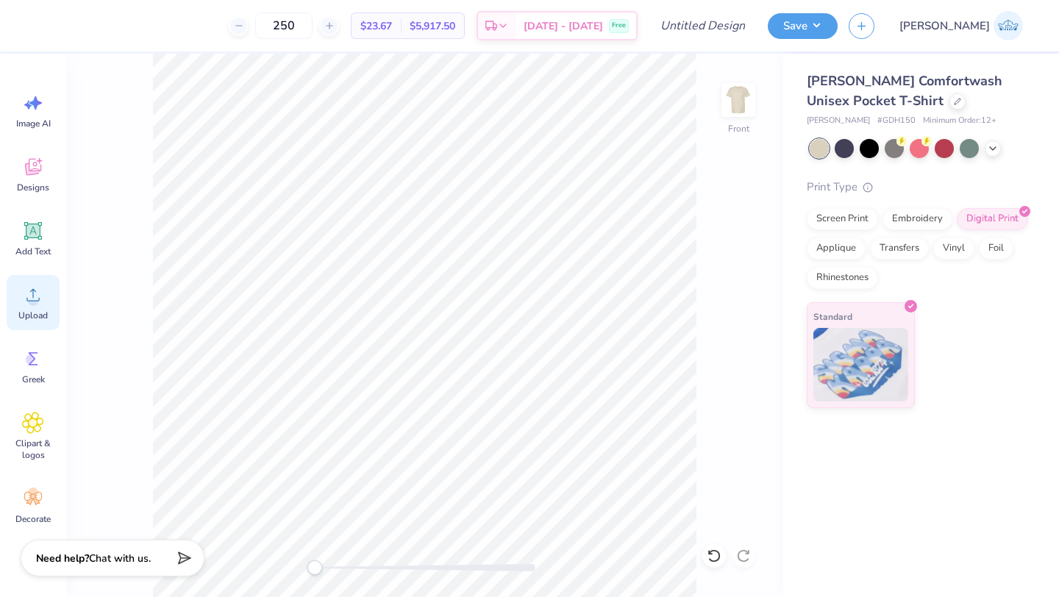
click at [33, 314] on span "Upload" at bounding box center [32, 316] width 29 height 12
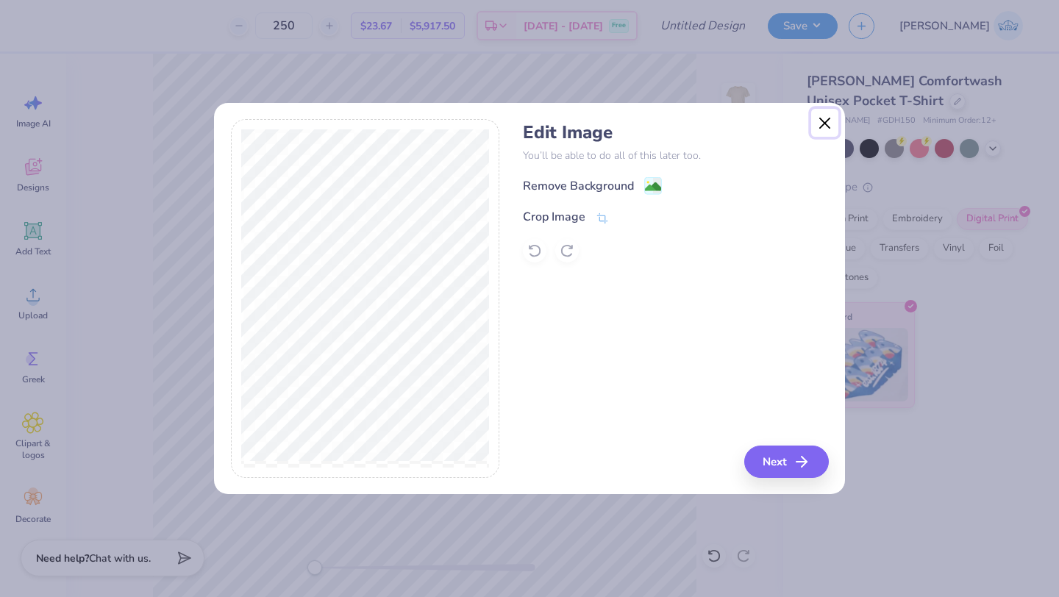
click at [824, 114] on button "Close" at bounding box center [825, 123] width 28 height 28
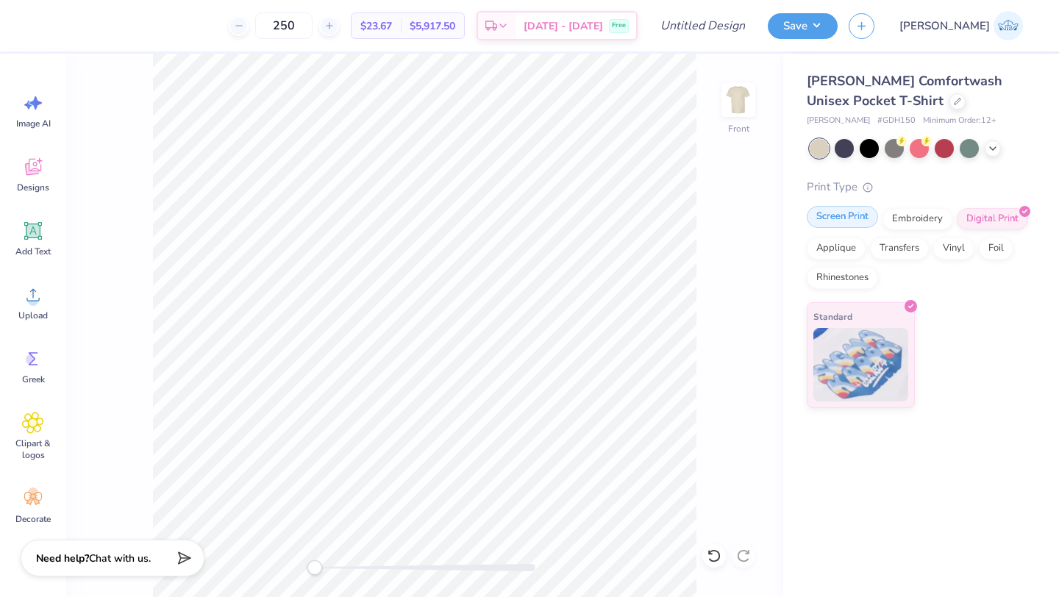
click at [825, 215] on div "Screen Print" at bounding box center [842, 217] width 71 height 22
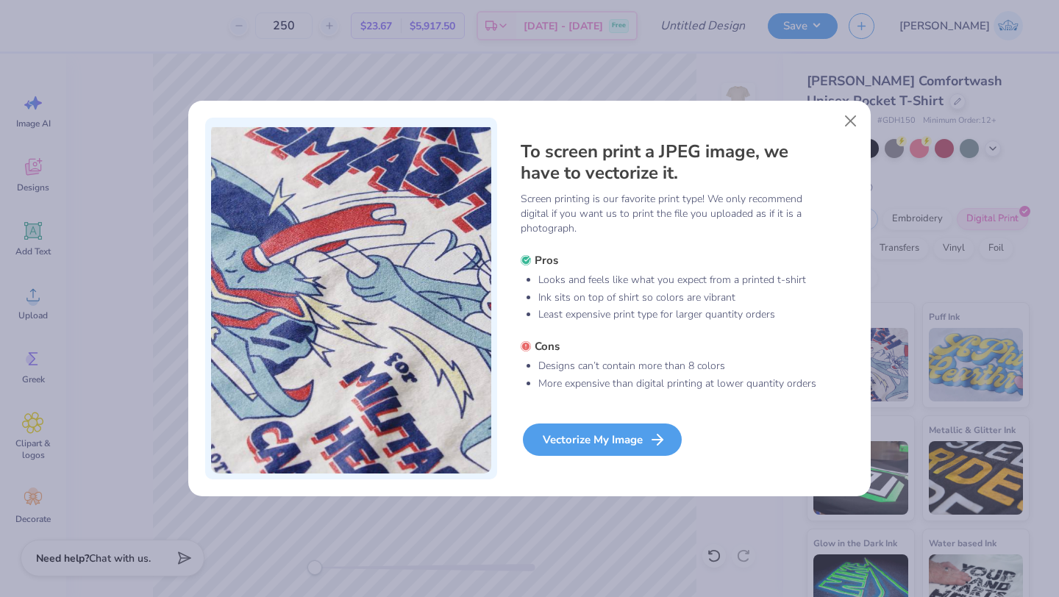
click at [605, 433] on div "Vectorize My Image" at bounding box center [602, 440] width 159 height 32
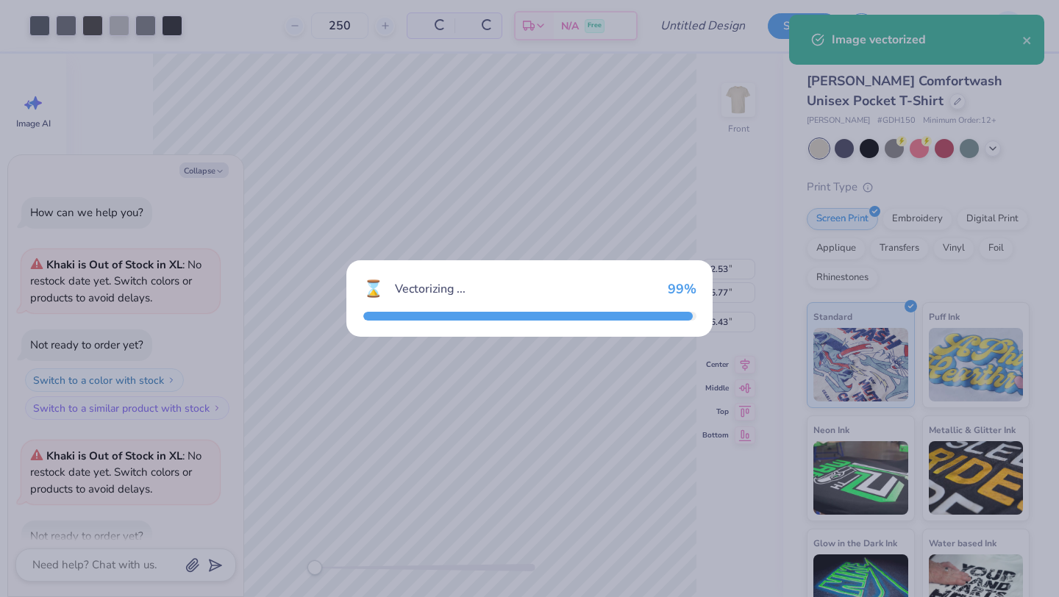
scroll to position [411, 0]
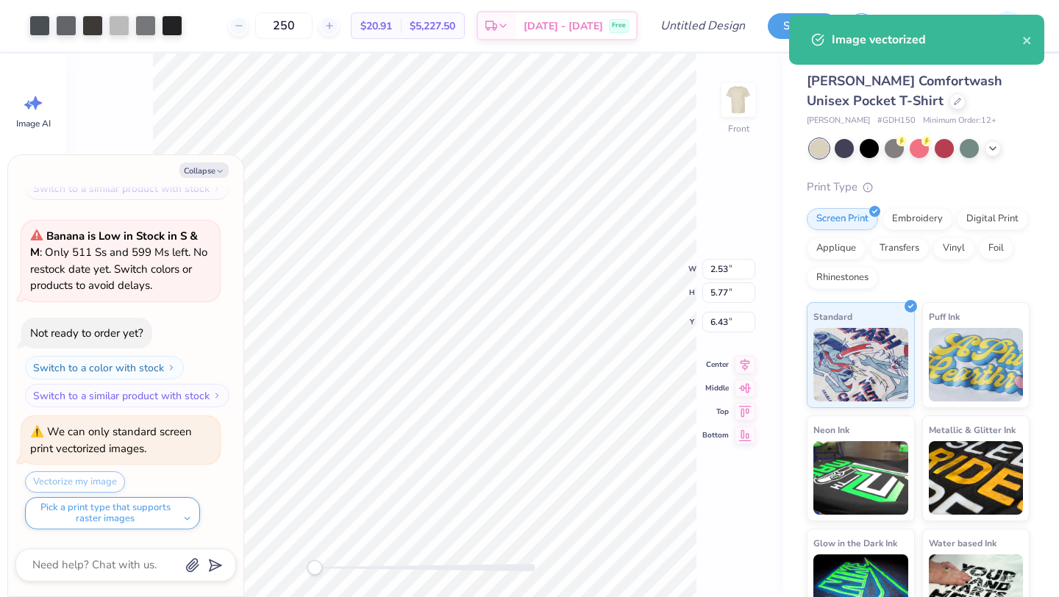
click at [220, 201] on div "How can we help you? Khaki is Out of Stock in XL : No restock date yet. Switch …" at bounding box center [125, 157] width 221 height 767
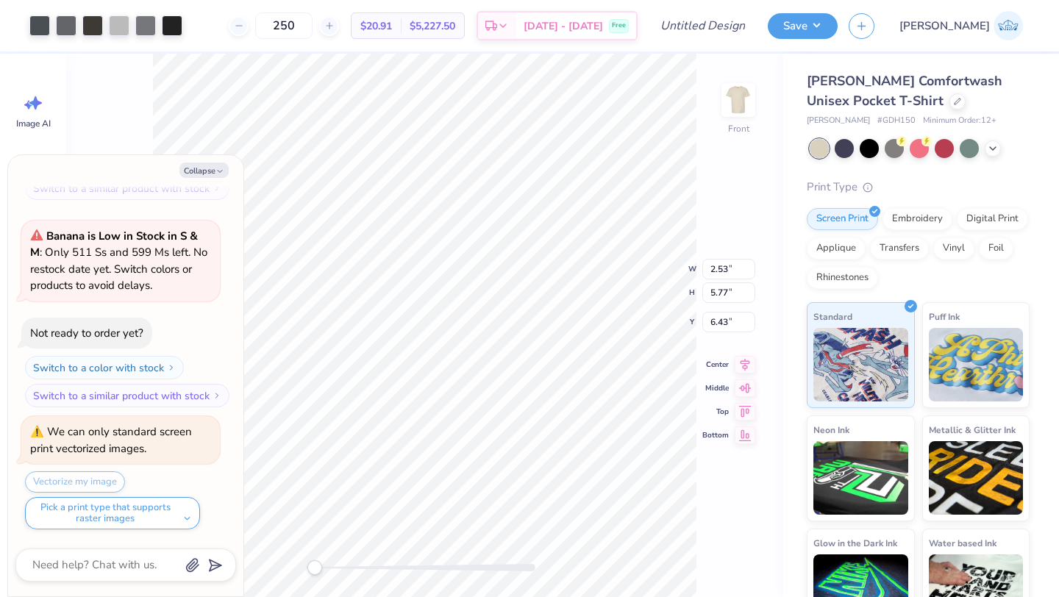
click at [210, 183] on div "Collapse How can we help you? Khaki is Out of Stock in XL : No restock date yet…" at bounding box center [125, 375] width 235 height 441
click at [206, 179] on div "Collapse How can we help you? Khaki is Out of Stock in XL : No restock date yet…" at bounding box center [125, 375] width 235 height 441
click at [205, 170] on button "Collapse" at bounding box center [203, 170] width 49 height 15
type textarea "x"
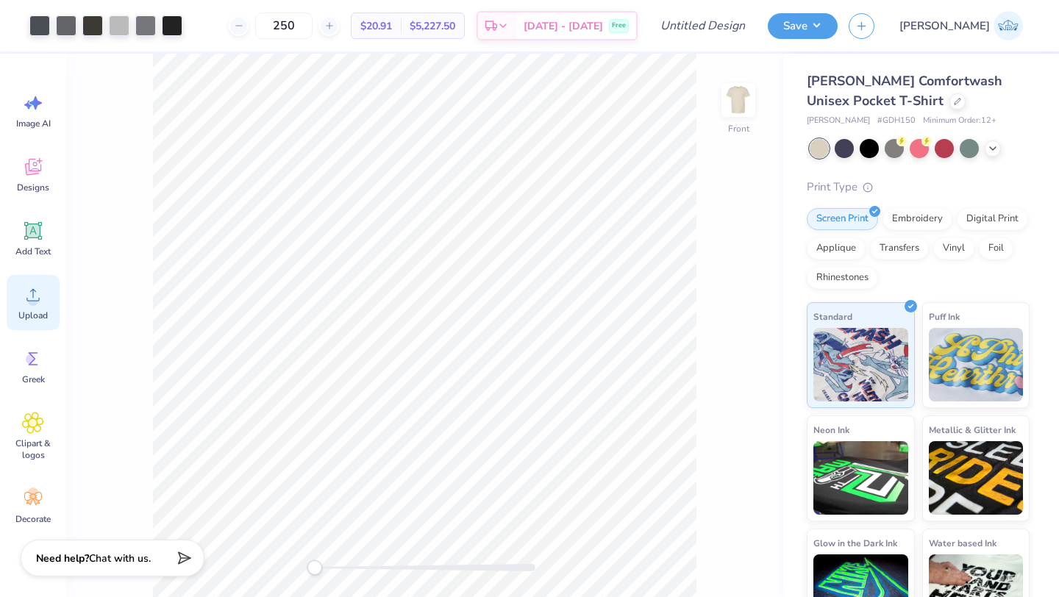
click at [33, 320] on span "Upload" at bounding box center [32, 316] width 29 height 12
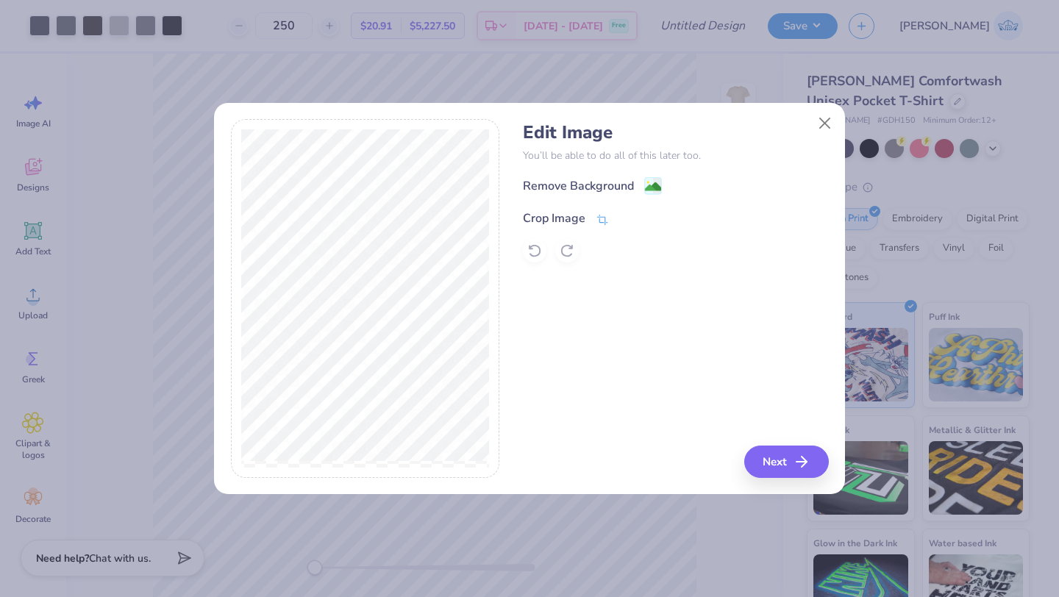
click at [604, 213] on icon at bounding box center [602, 219] width 13 height 13
click at [630, 213] on icon at bounding box center [627, 217] width 9 height 9
click at [657, 185] on image at bounding box center [653, 188] width 16 height 16
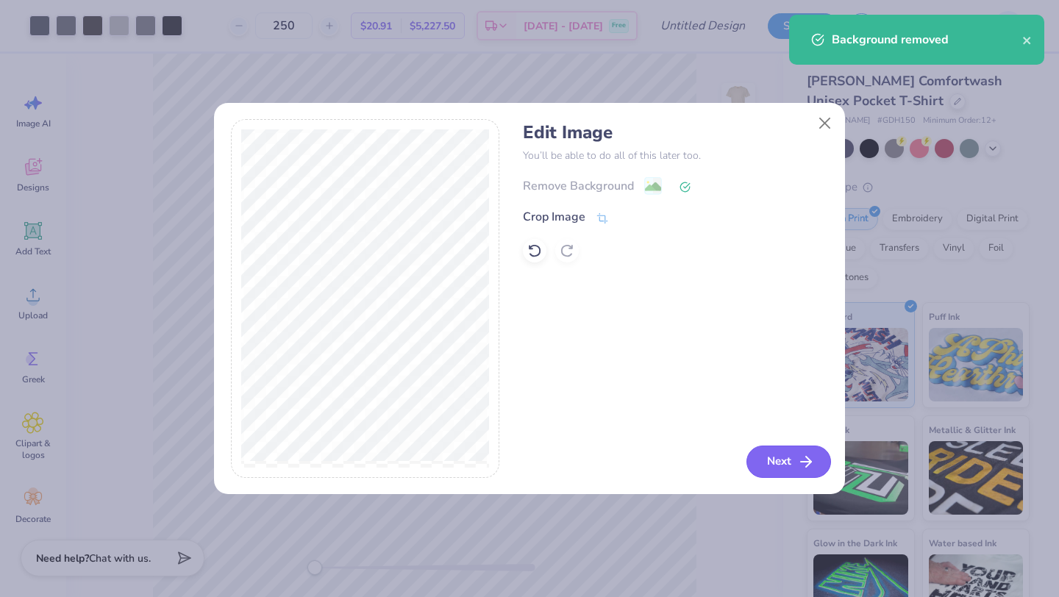
click at [769, 463] on button "Next" at bounding box center [789, 462] width 85 height 32
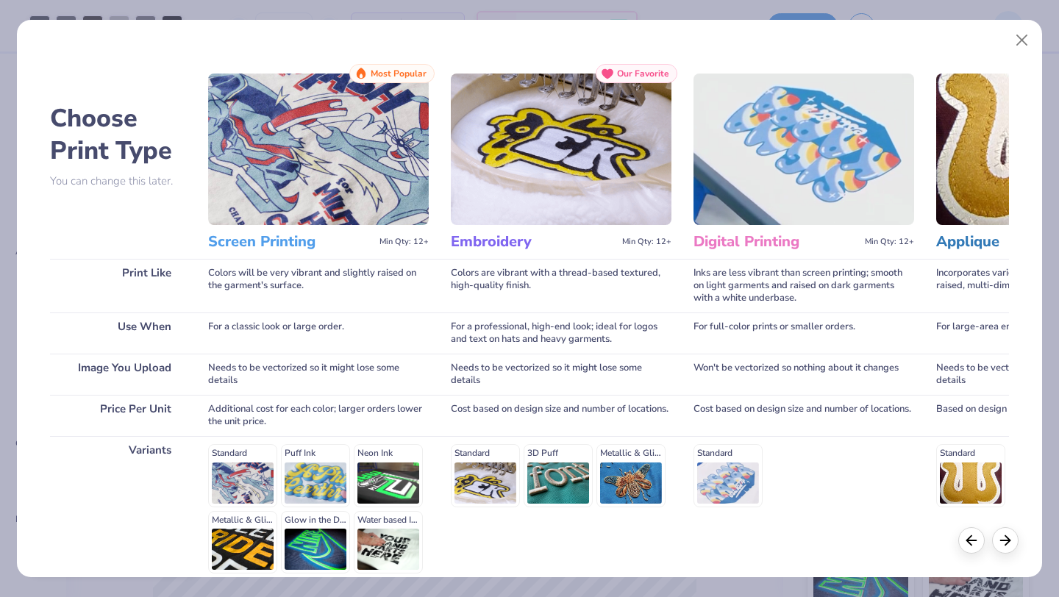
scroll to position [136, 0]
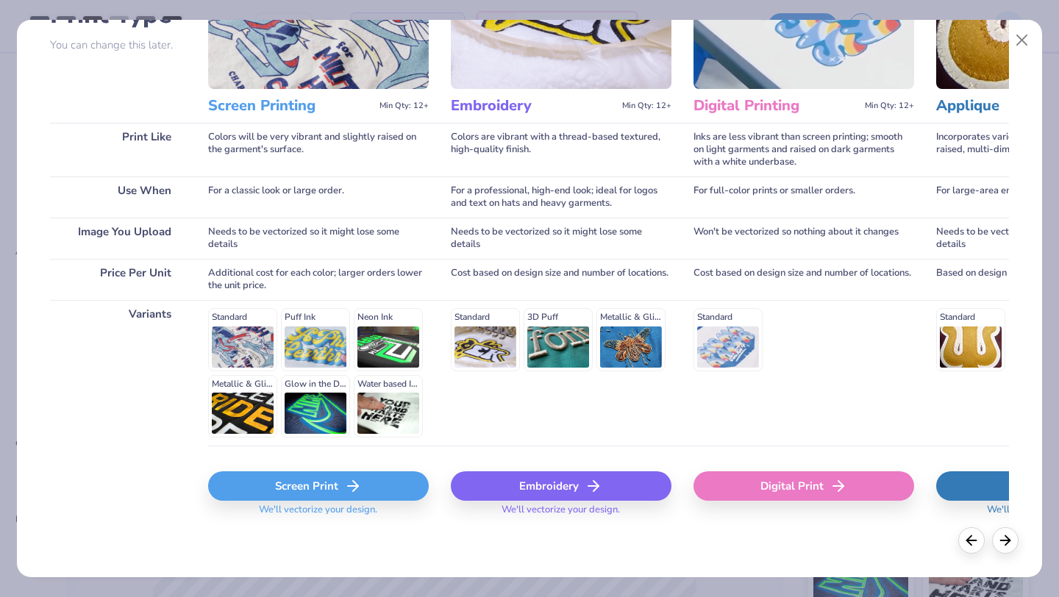
click at [316, 505] on span "We'll vectorize your design." at bounding box center [318, 514] width 130 height 21
click at [316, 495] on div "Screen Print" at bounding box center [318, 486] width 221 height 29
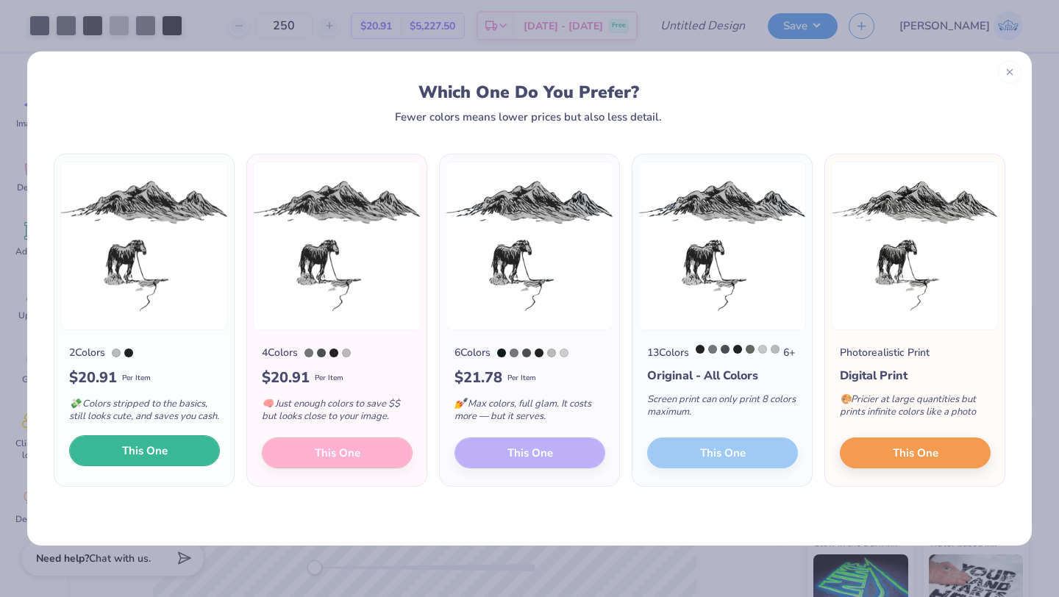
click at [185, 458] on button "This One" at bounding box center [144, 451] width 151 height 31
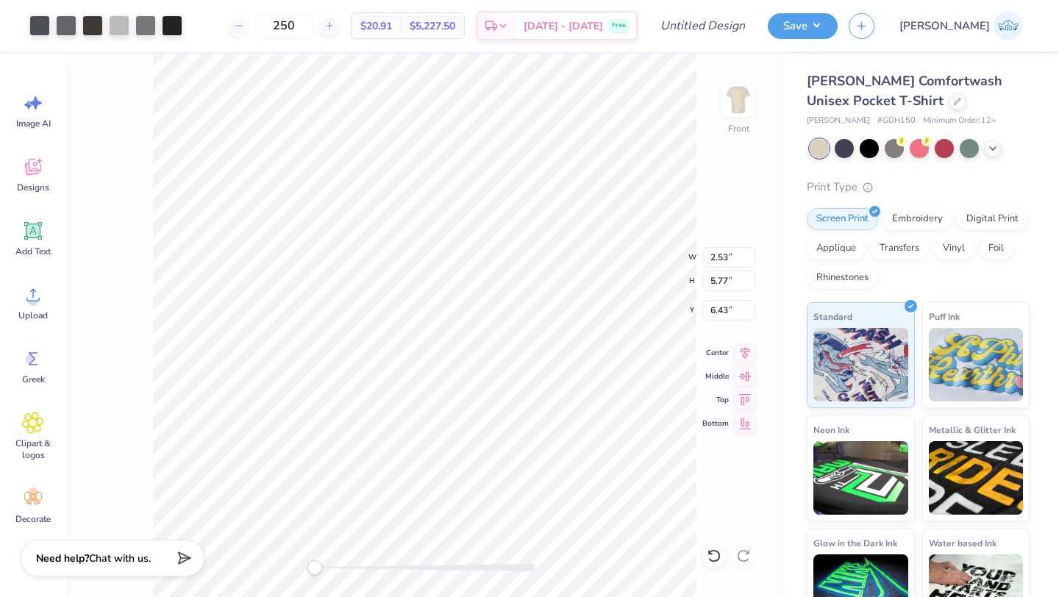
type input "9.29"
type input "7.27"
type input "3.00"
click at [992, 149] on icon at bounding box center [993, 147] width 12 height 12
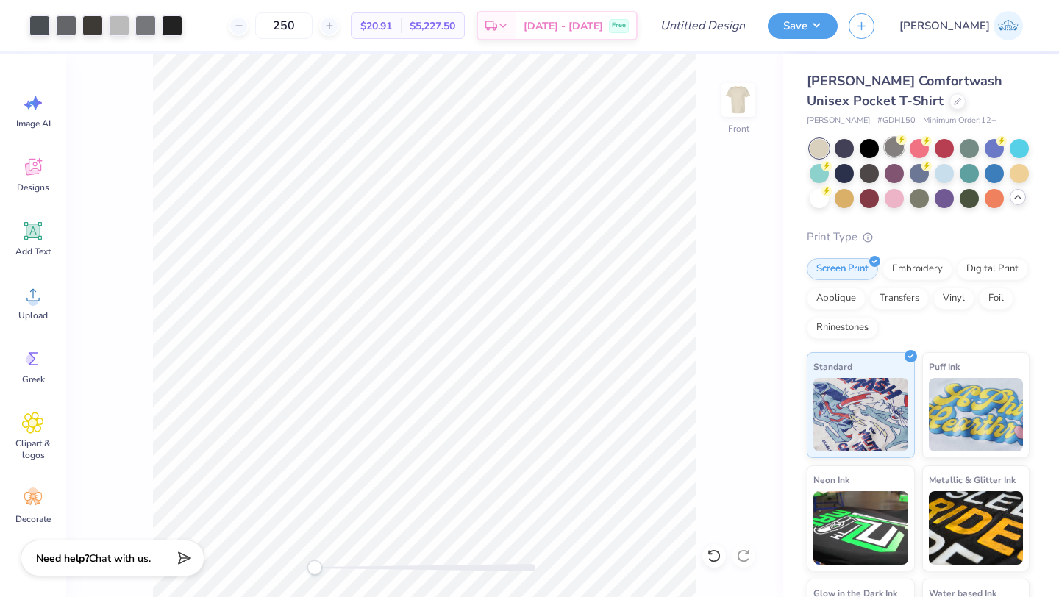
click at [900, 144] on icon at bounding box center [902, 140] width 10 height 10
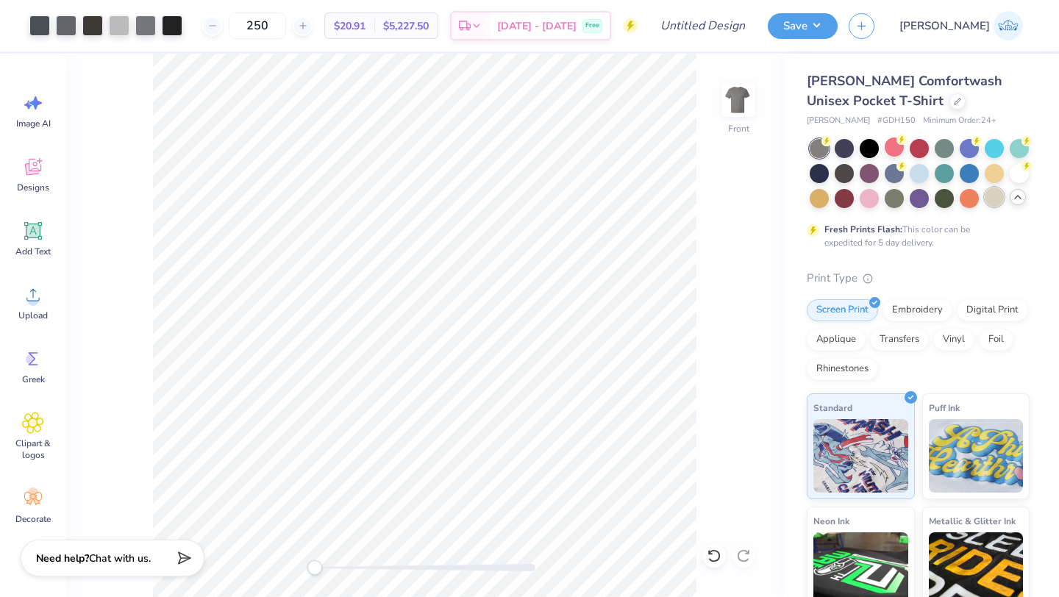
click at [992, 198] on div at bounding box center [994, 197] width 19 height 19
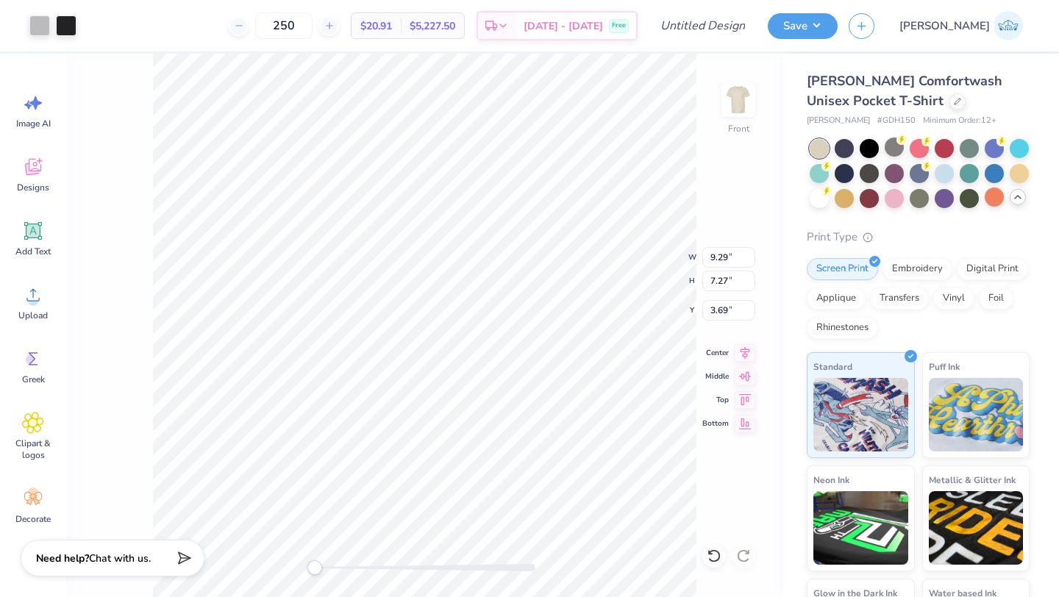
type input "3.14"
type input "7.17"
type input "5.22"
type input "9.29"
type input "7.27"
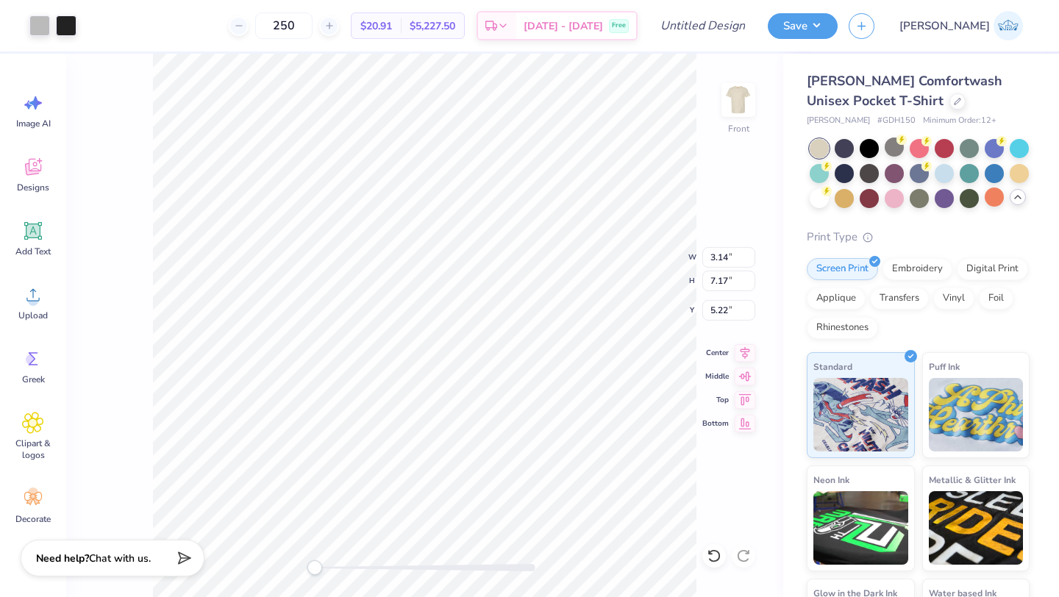
type input "4.07"
type input "9.29"
type input "7.27"
type input "3.14"
type input "7.17"
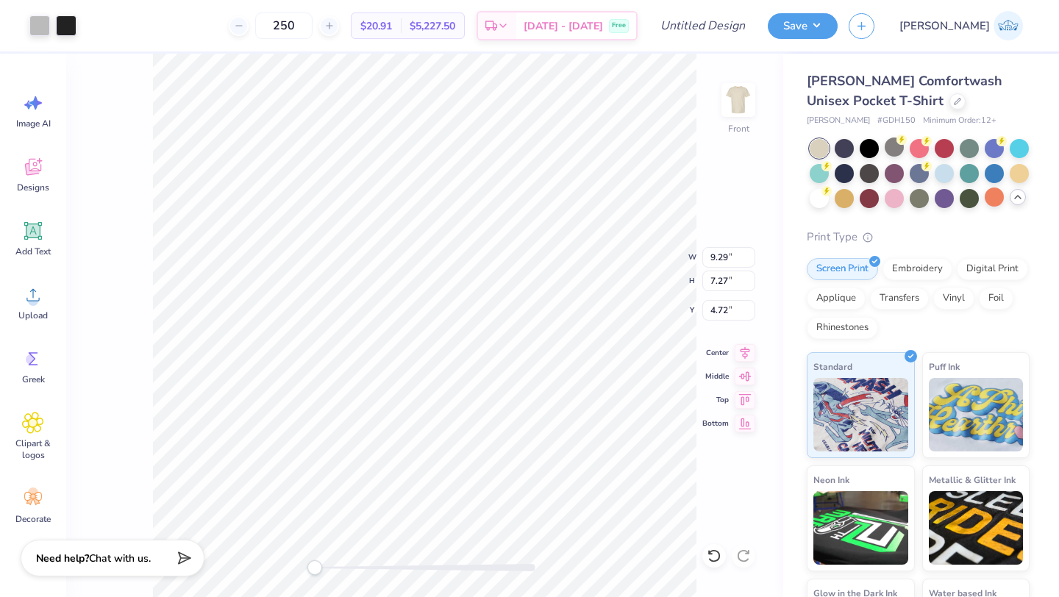
type input "5.47"
type input "9.29"
type input "7.27"
type input "3.14"
type input "7.17"
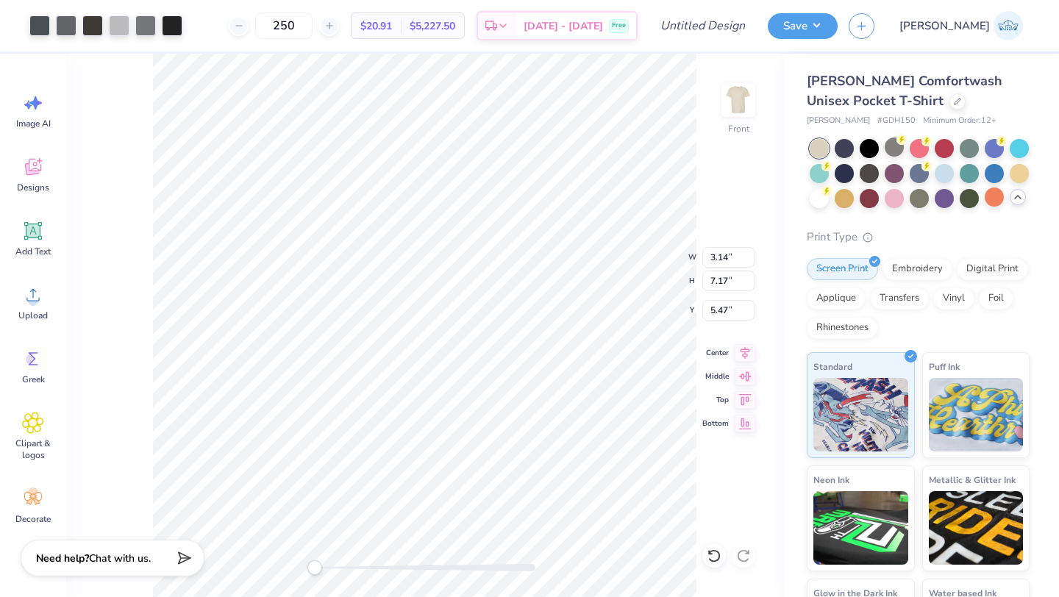
type input "9.29"
type input "7.27"
type input "5.42"
type input "3.14"
type input "7.17"
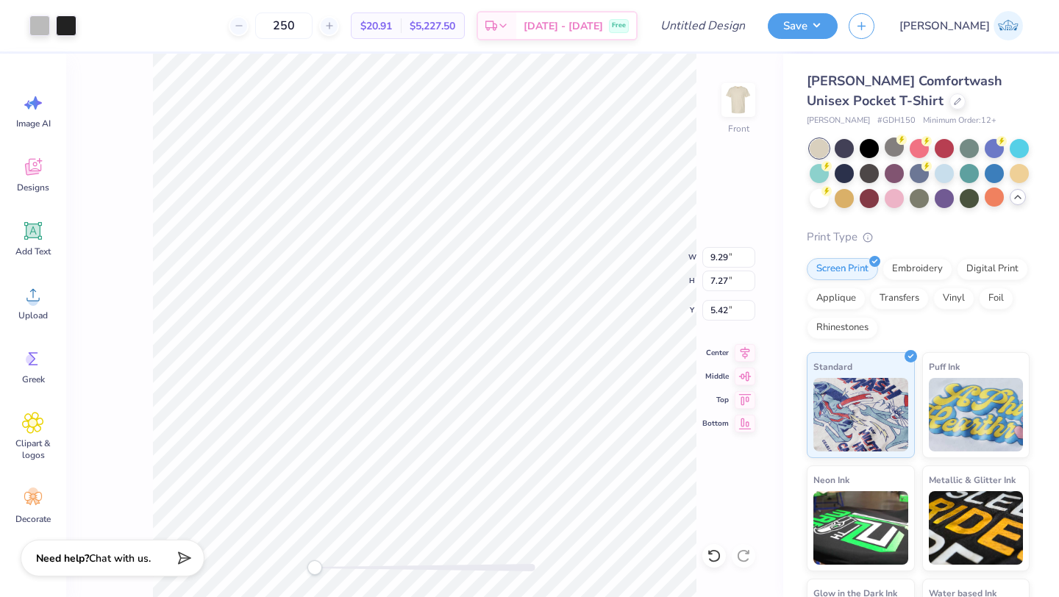
type input "5.47"
type input "8.31"
type input "6.50"
type input "8.31"
type input "6.50"
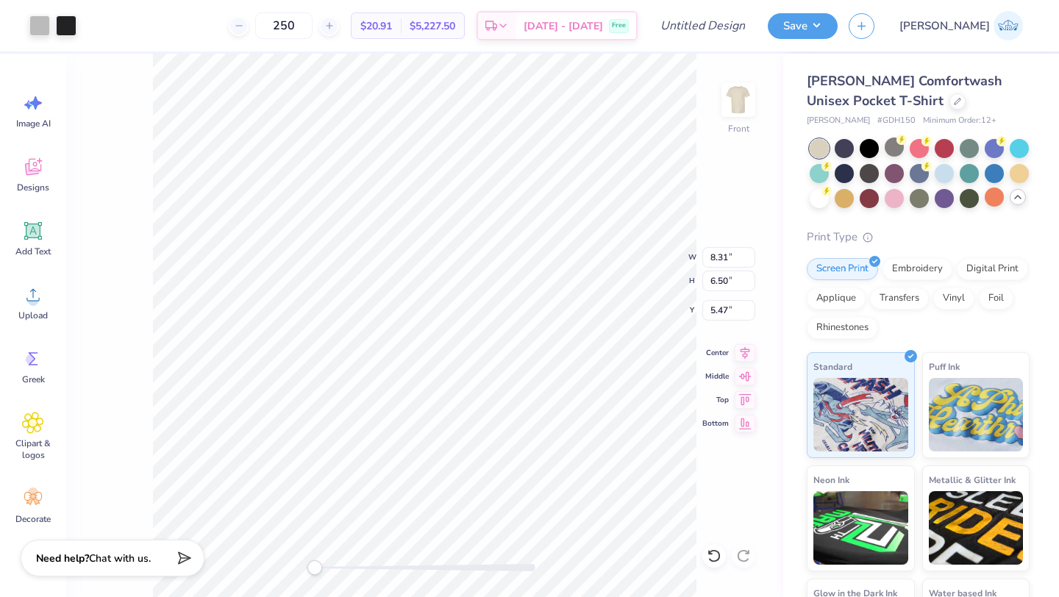
type input "5.47"
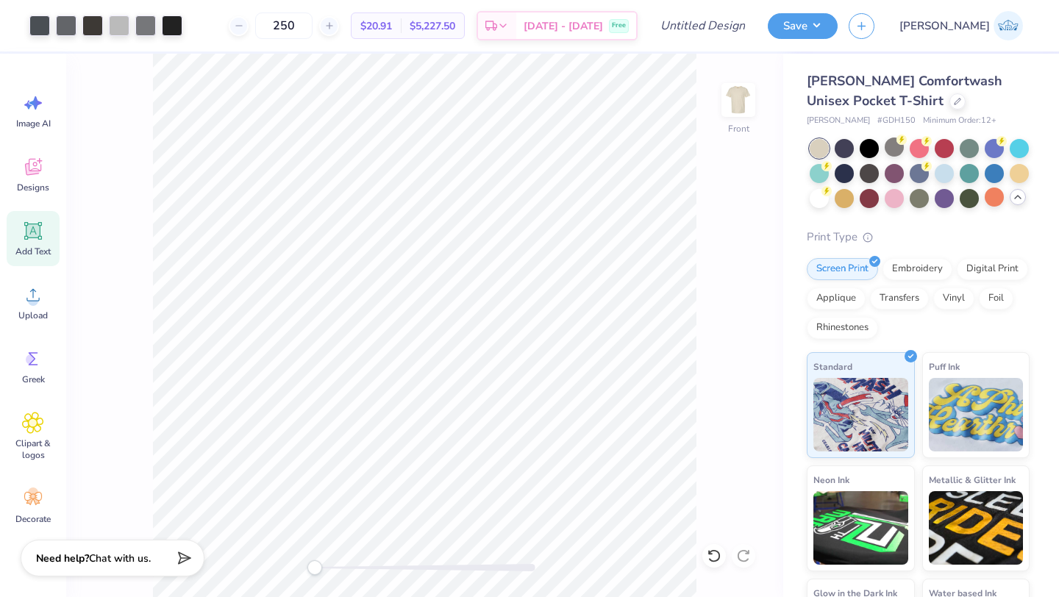
click at [32, 252] on span "Add Text" at bounding box center [32, 252] width 35 height 12
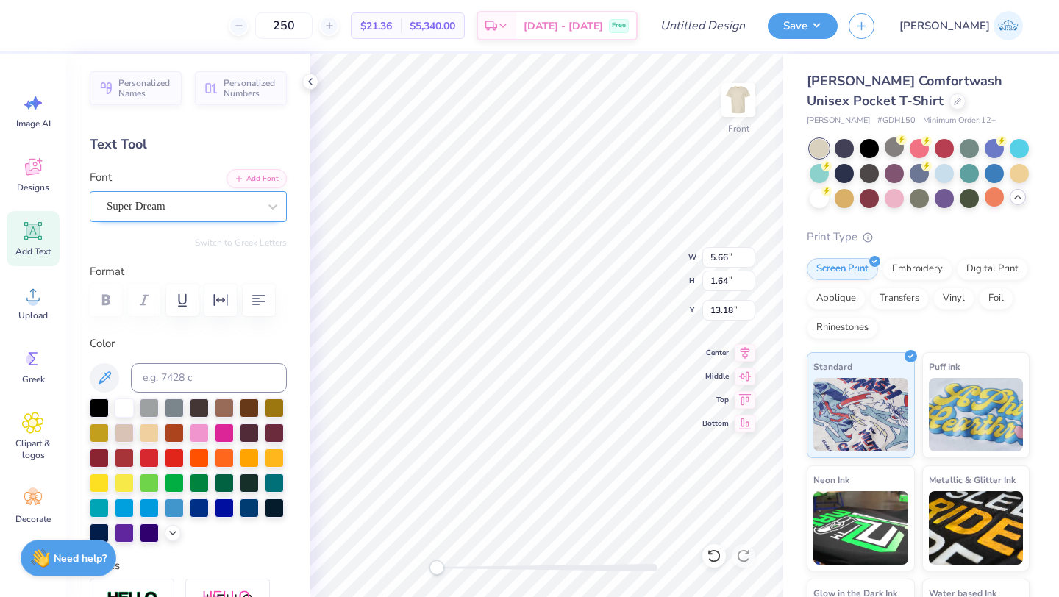
click at [218, 216] on div "Super Dream" at bounding box center [182, 206] width 154 height 23
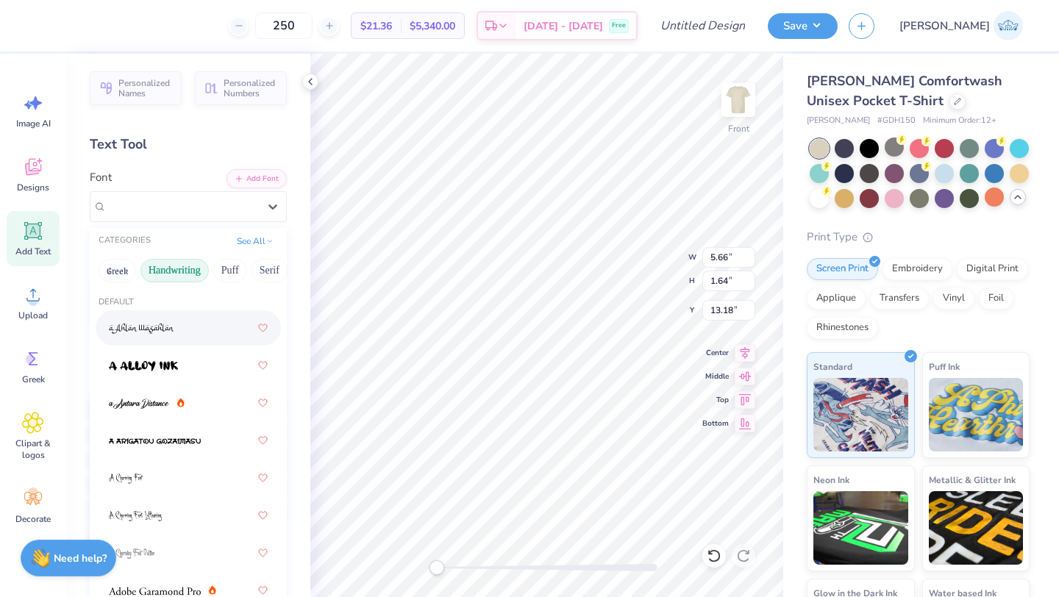
click at [171, 269] on button "Handwriting" at bounding box center [175, 271] width 68 height 24
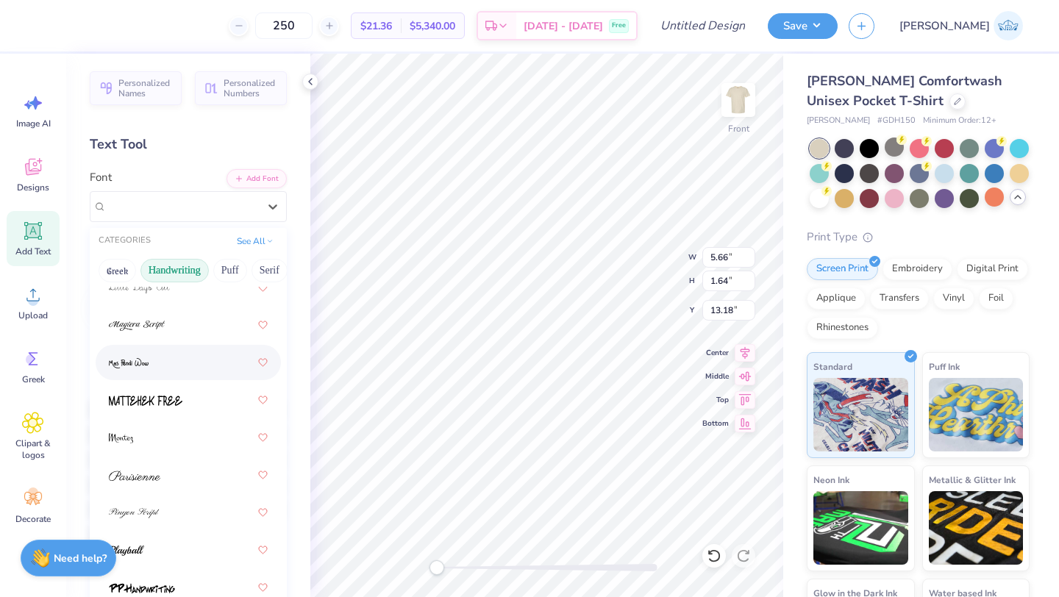
scroll to position [517, 0]
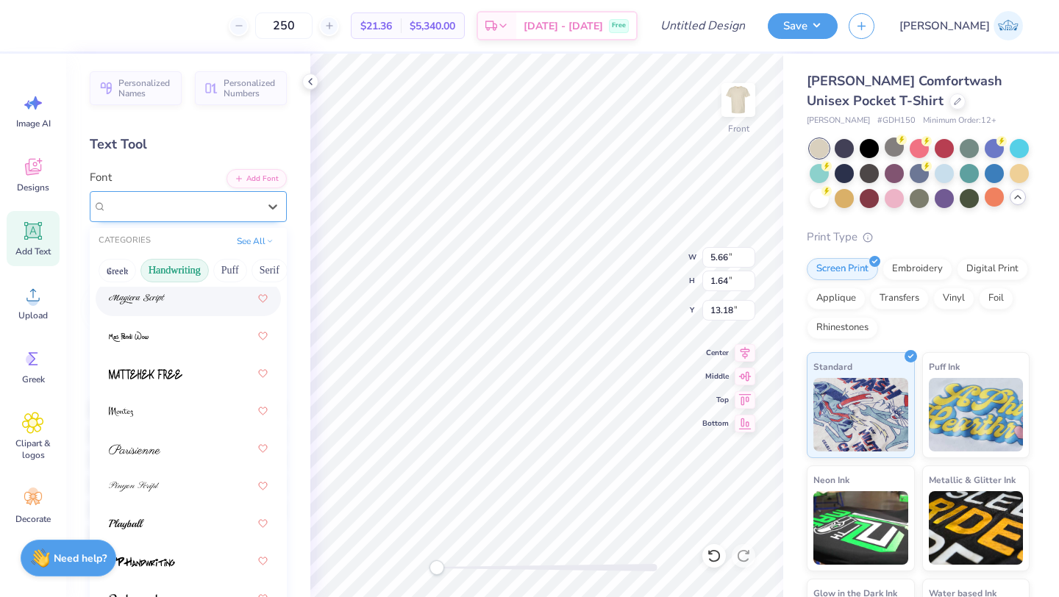
click at [166, 208] on span "Super Dream" at bounding box center [136, 206] width 59 height 17
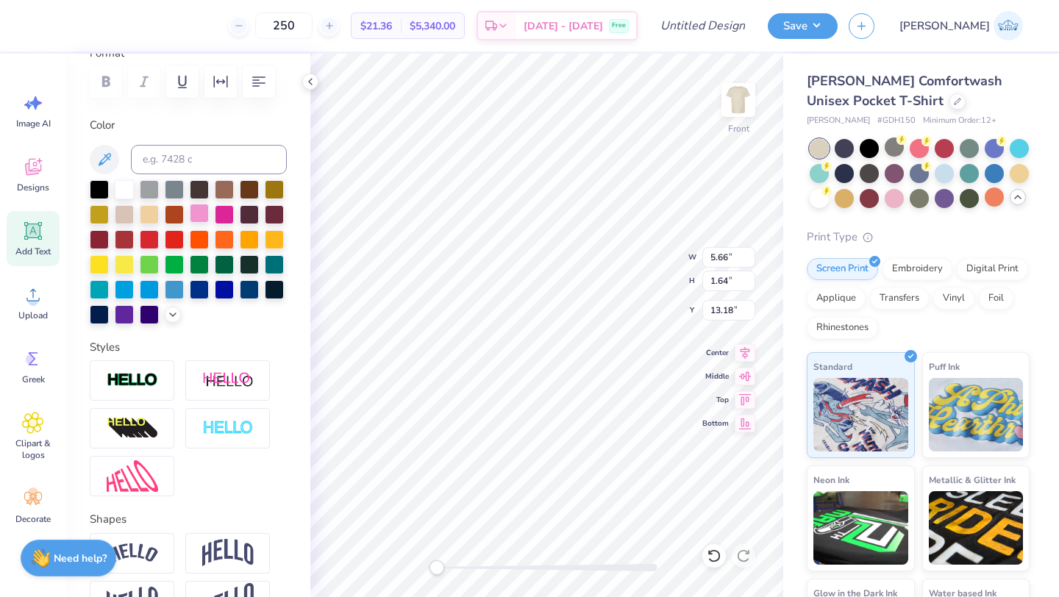
scroll to position [0, 0]
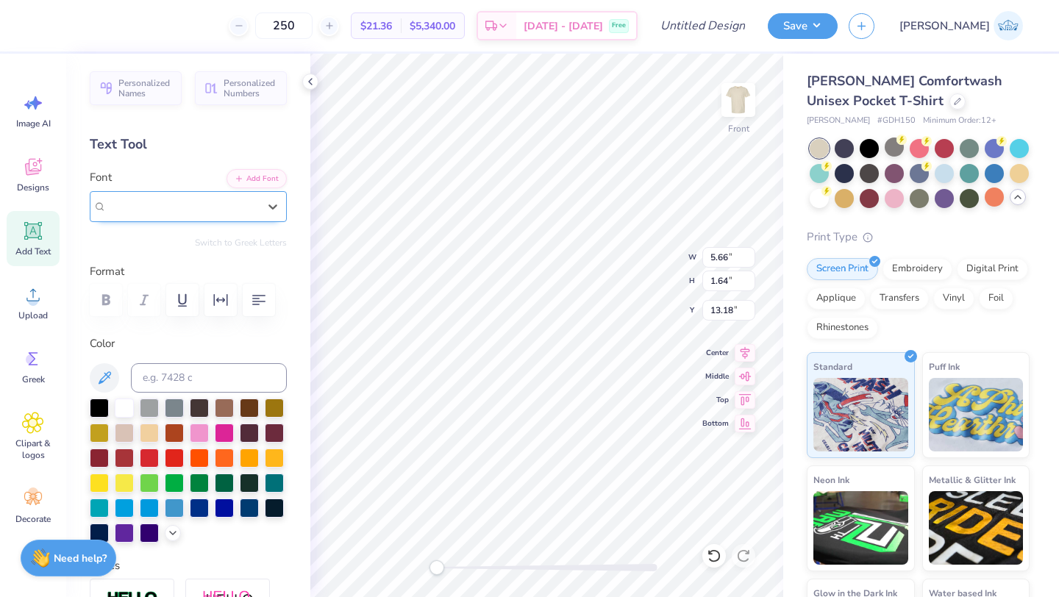
click at [185, 218] on div "Super Dream" at bounding box center [188, 206] width 197 height 31
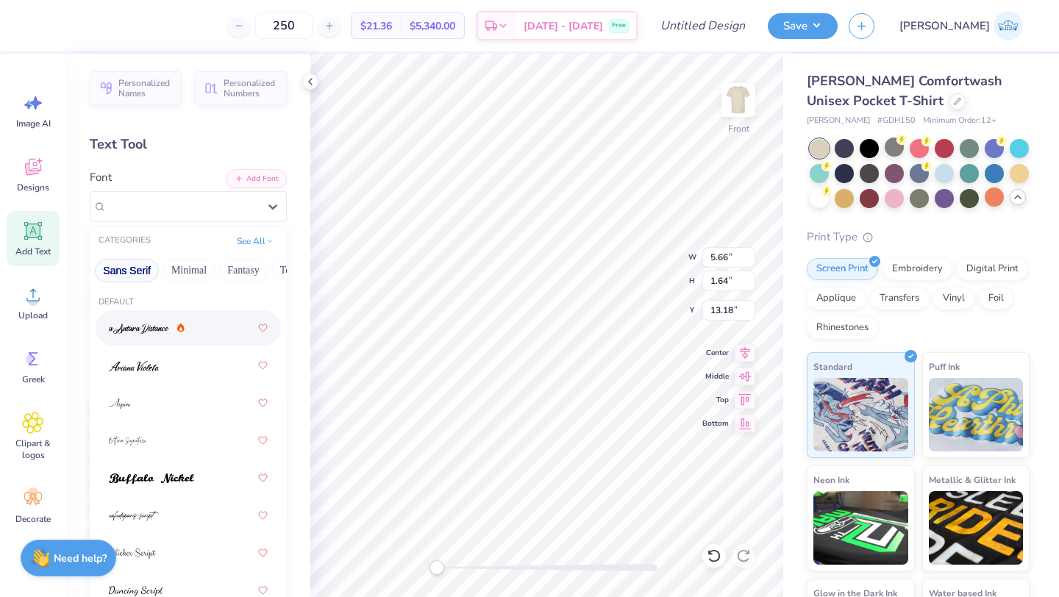
scroll to position [0, 192]
click at [213, 269] on button "Retro" at bounding box center [229, 271] width 39 height 24
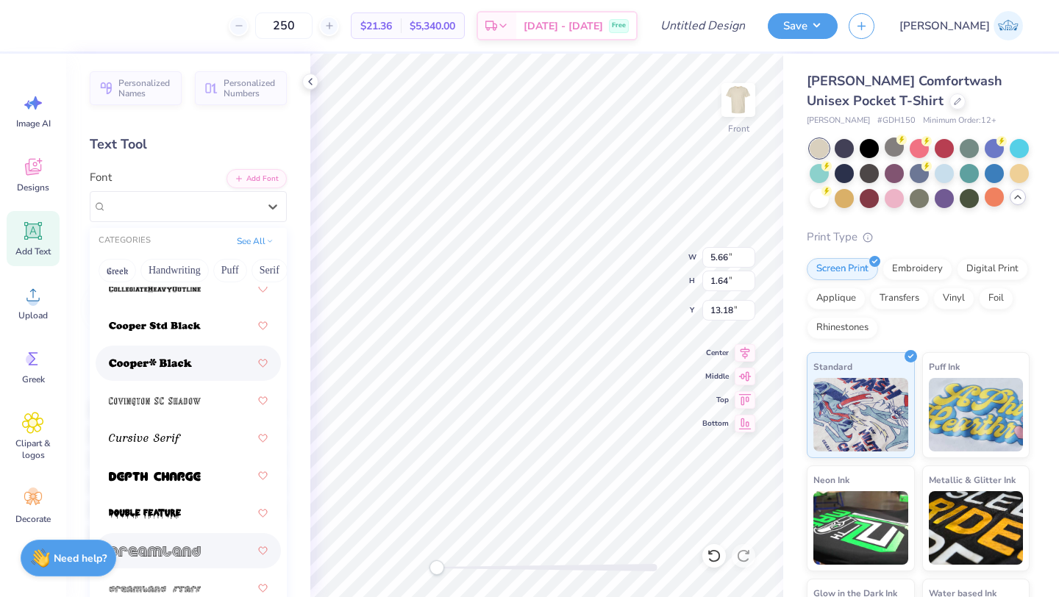
scroll to position [998, 0]
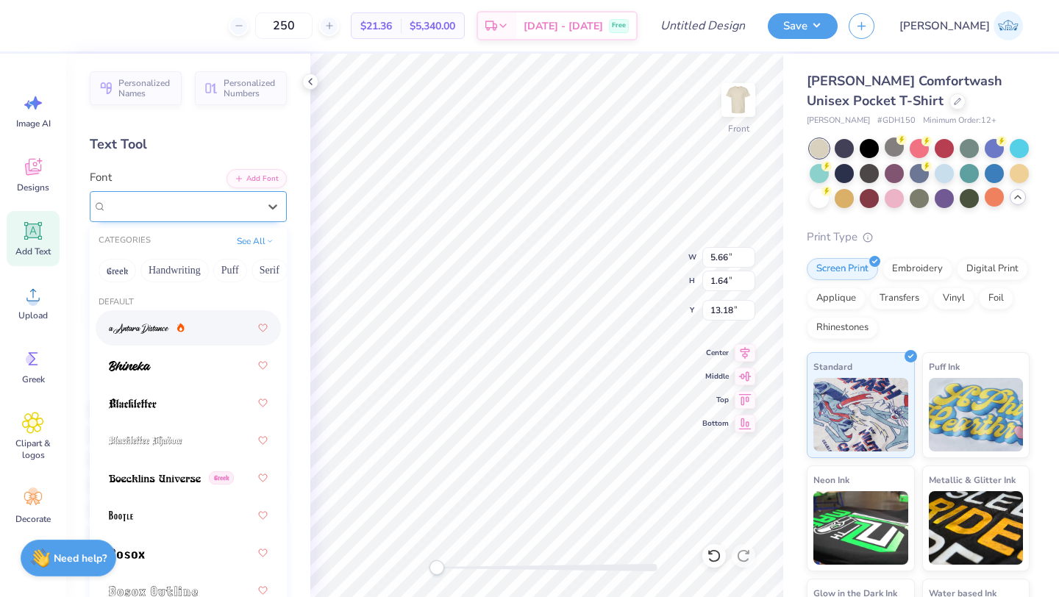
click at [223, 204] on div "Super Dream" at bounding box center [183, 206] width 152 height 17
click at [158, 265] on button "Handwriting" at bounding box center [175, 271] width 68 height 24
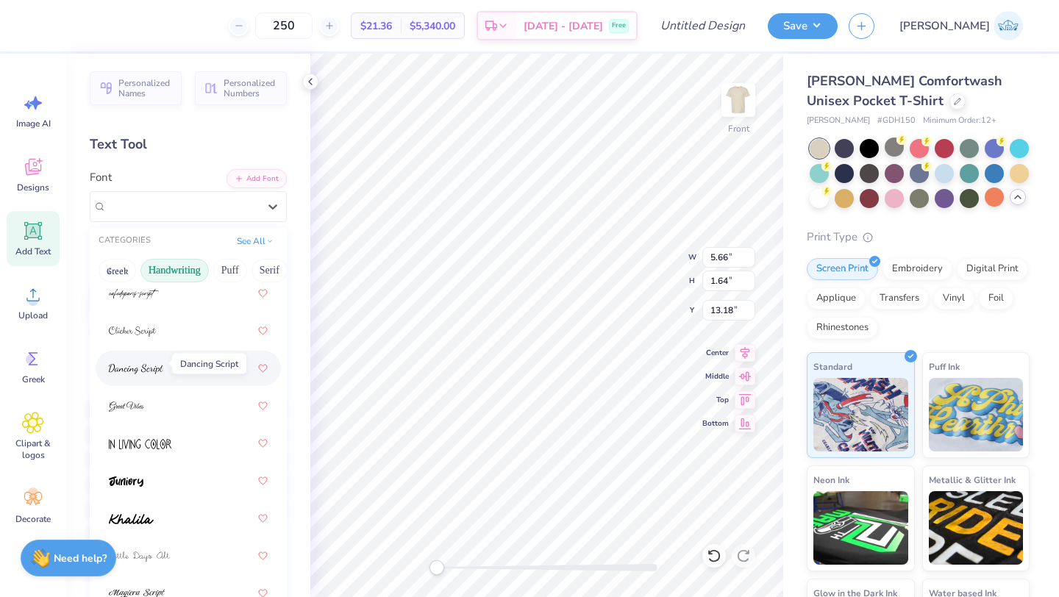
scroll to position [227, 0]
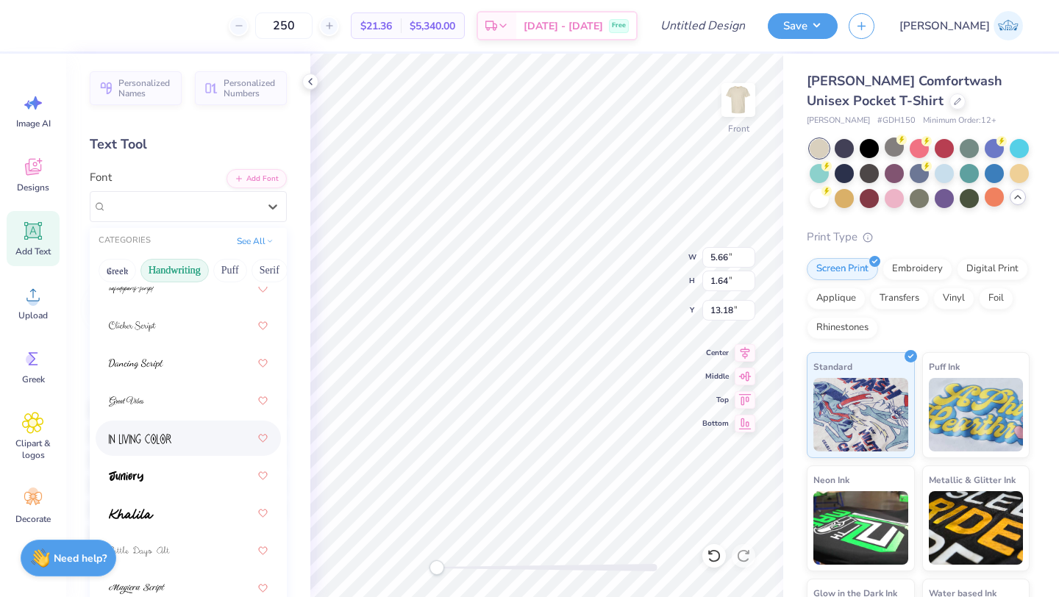
click at [152, 432] on span at bounding box center [140, 438] width 63 height 15
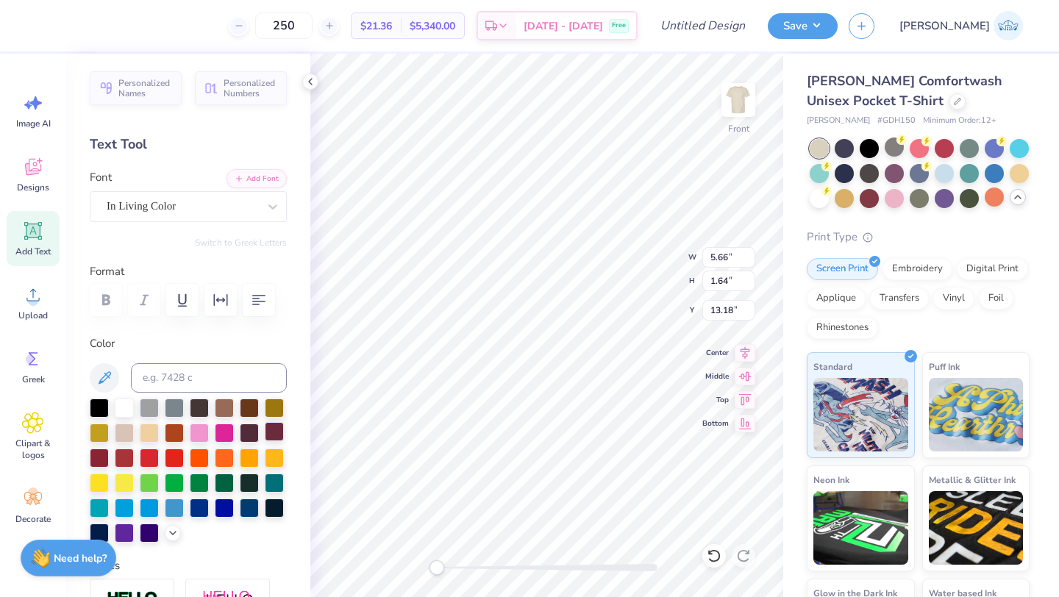
scroll to position [0, 3]
type textarea "Homecoming"
type textarea "Homecoming 2025"
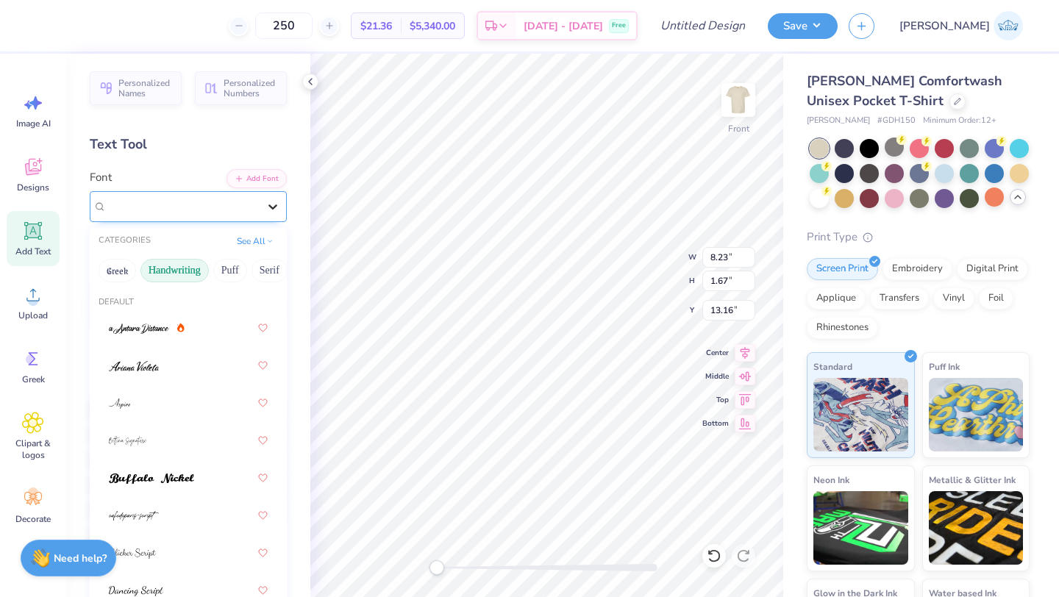
click at [269, 202] on icon at bounding box center [273, 206] width 15 height 15
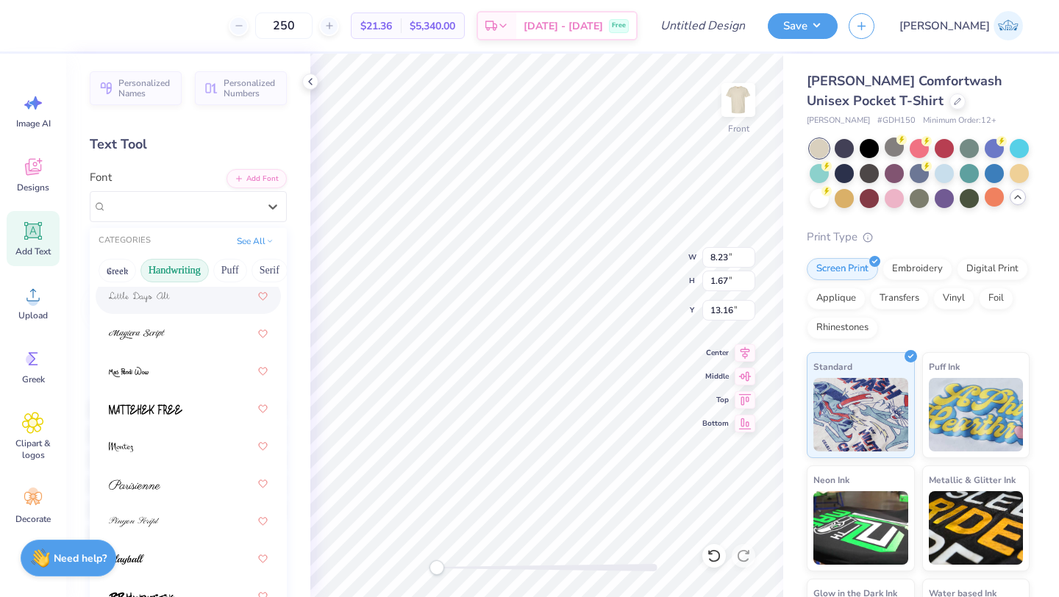
scroll to position [483, 0]
click at [170, 403] on span at bounding box center [146, 408] width 74 height 15
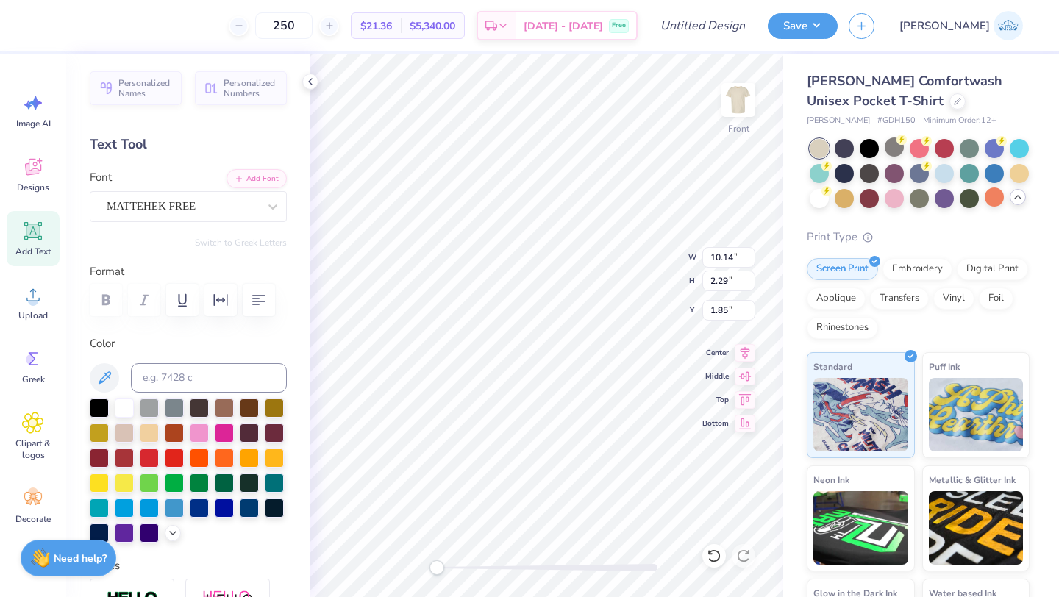
type input "8.31"
type input "6.50"
type input "4.75"
type input "10.14"
type input "2.29"
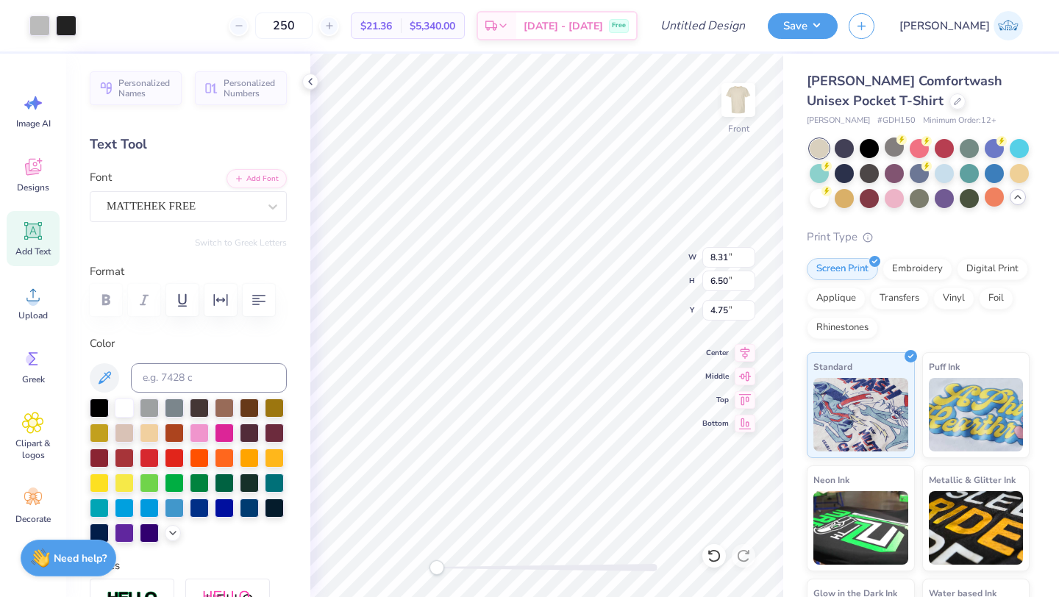
type input "1.85"
type textarea "HOMECOMING 2025"
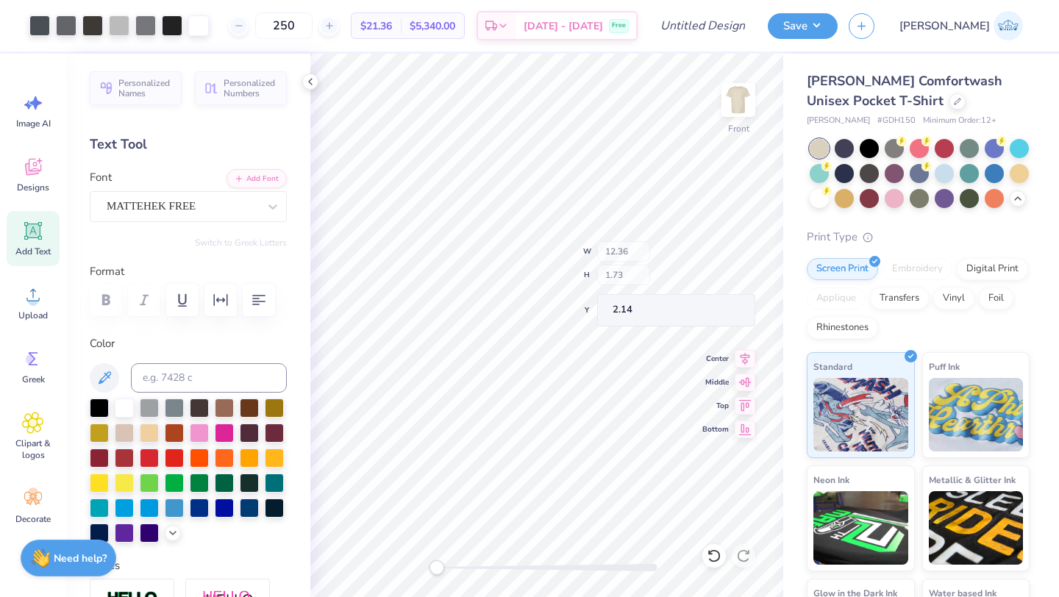
type input "2.76"
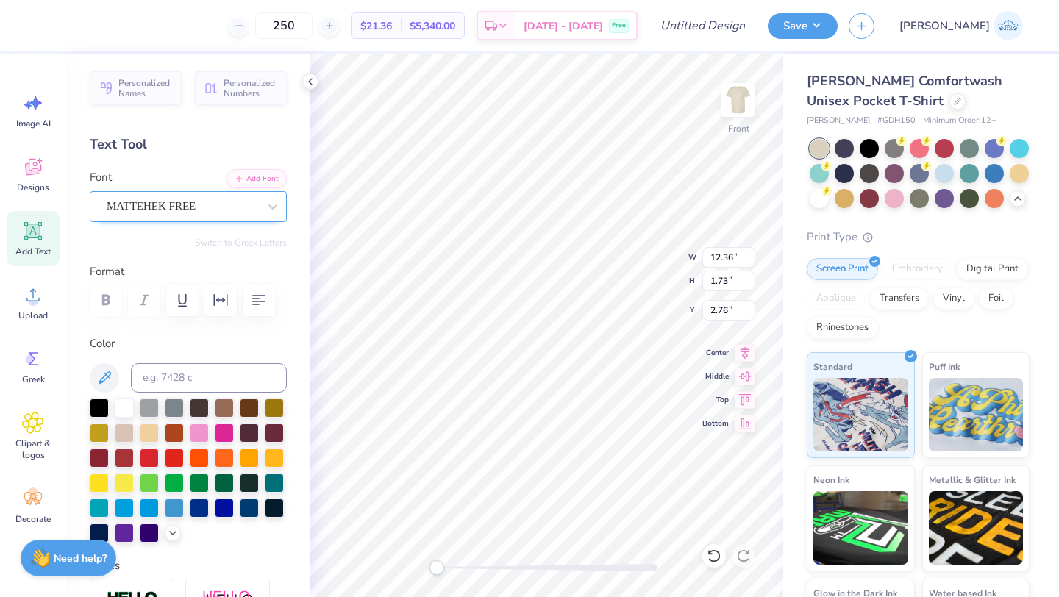
click at [235, 211] on div "MATTEHEK FREE" at bounding box center [182, 206] width 154 height 23
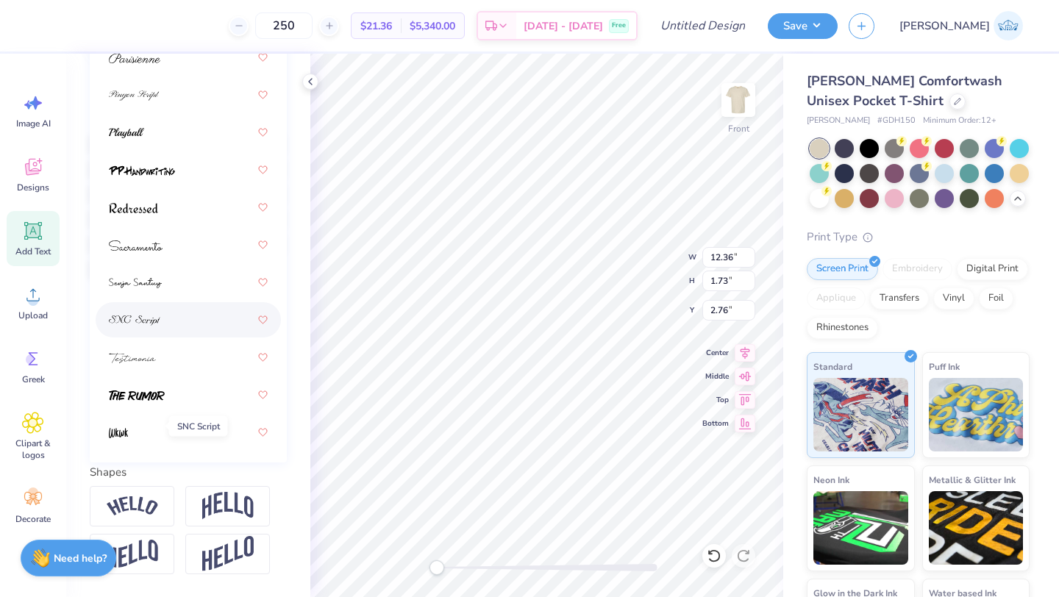
scroll to position [316, 0]
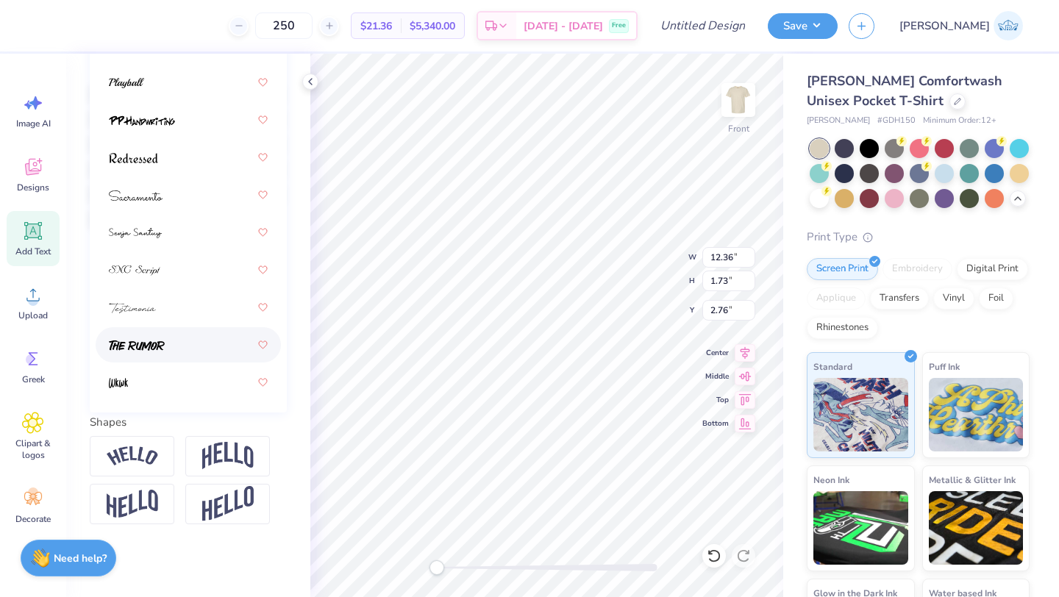
click at [167, 338] on div at bounding box center [188, 345] width 159 height 26
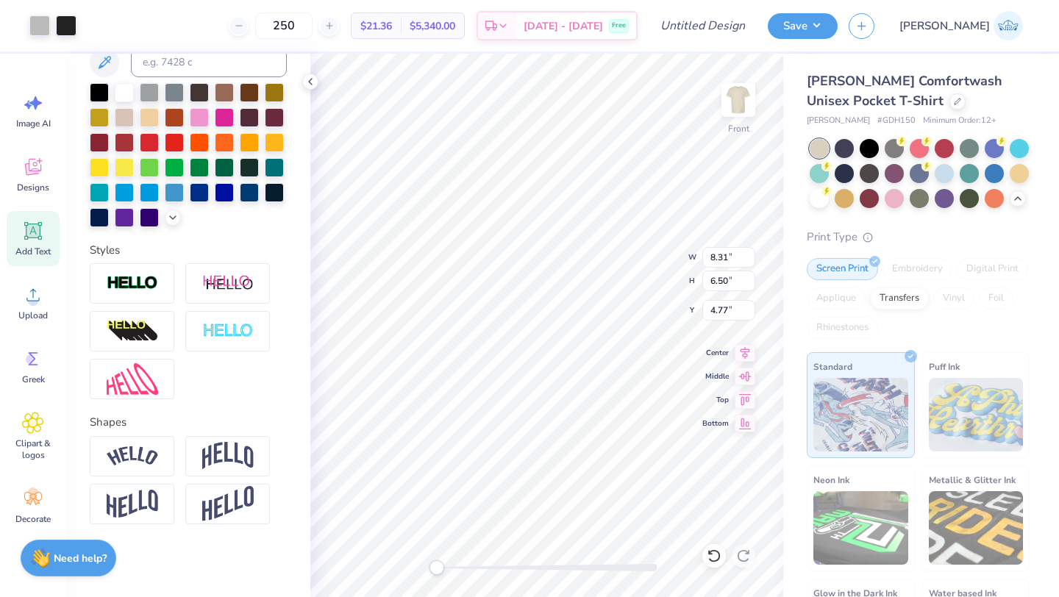
type input "8.31"
type input "6.50"
type input "4.77"
type input "15.55"
type input "1.66"
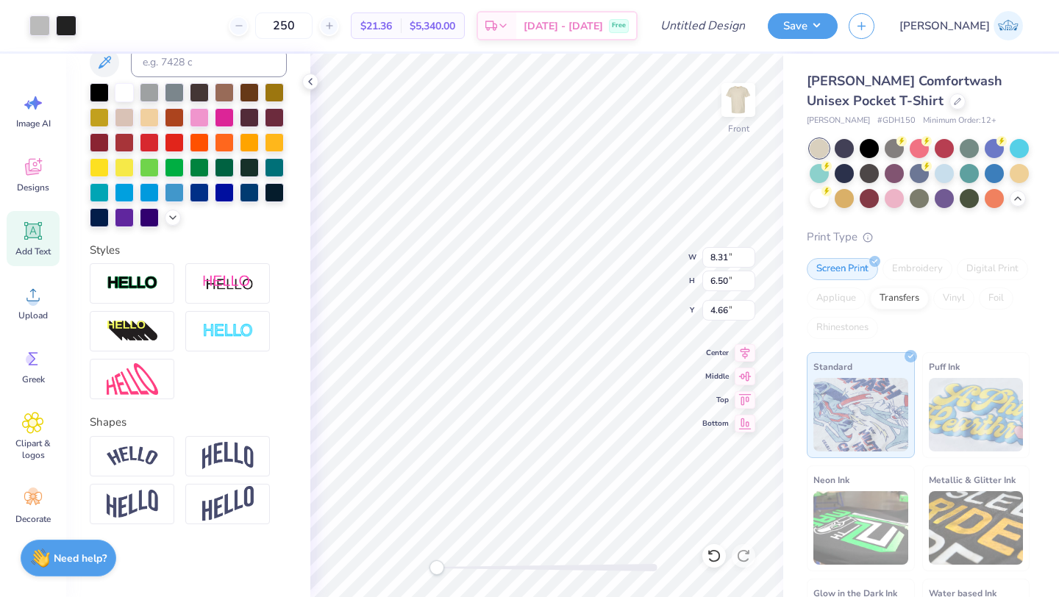
type input "3.00"
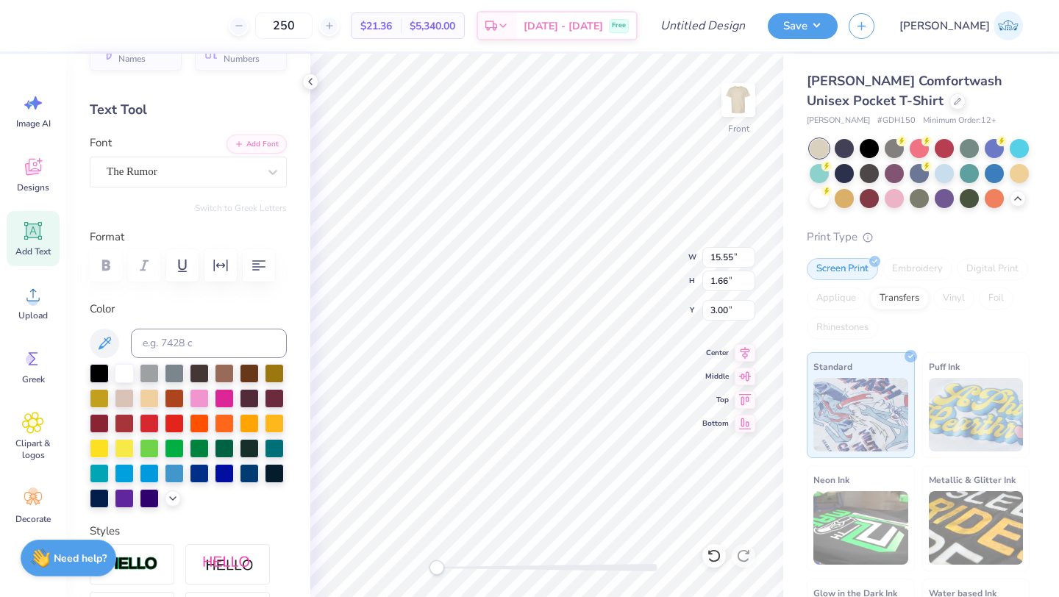
scroll to position [0, 0]
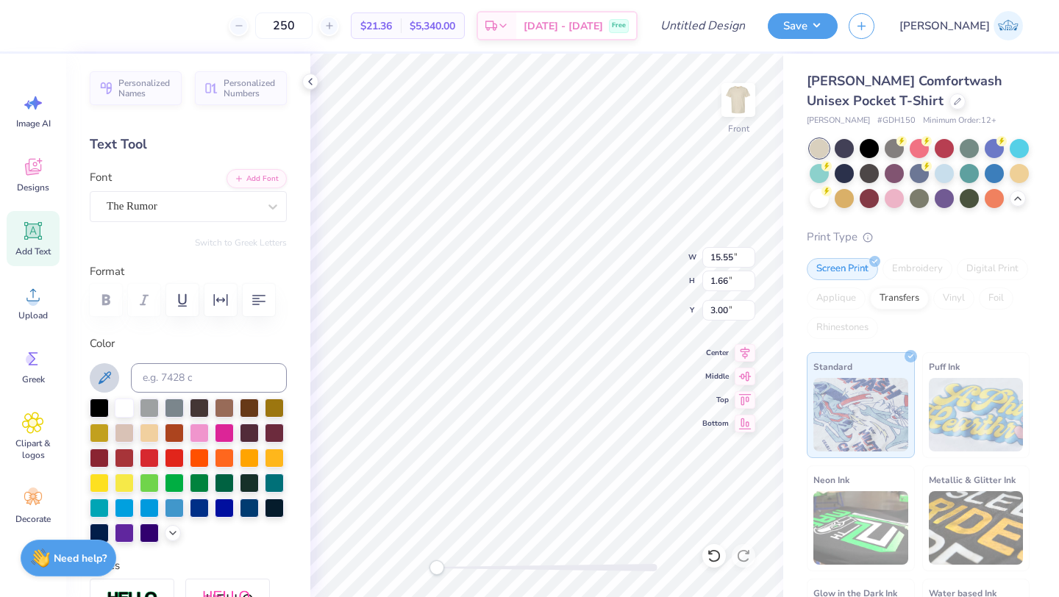
click at [104, 370] on icon at bounding box center [105, 378] width 18 height 18
click at [110, 377] on icon at bounding box center [105, 378] width 18 height 18
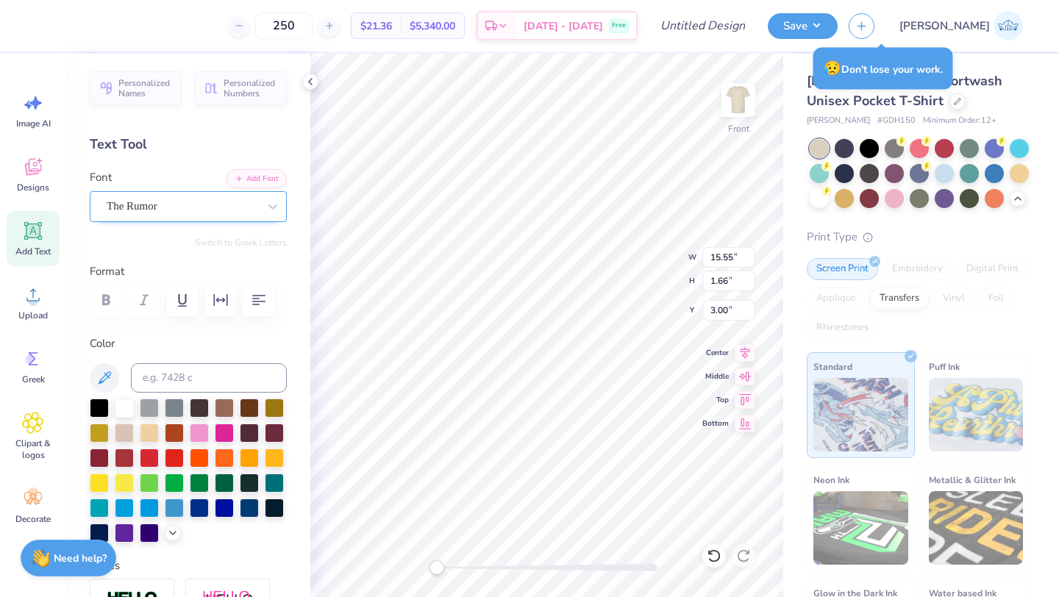
click at [239, 216] on div at bounding box center [183, 206] width 152 height 20
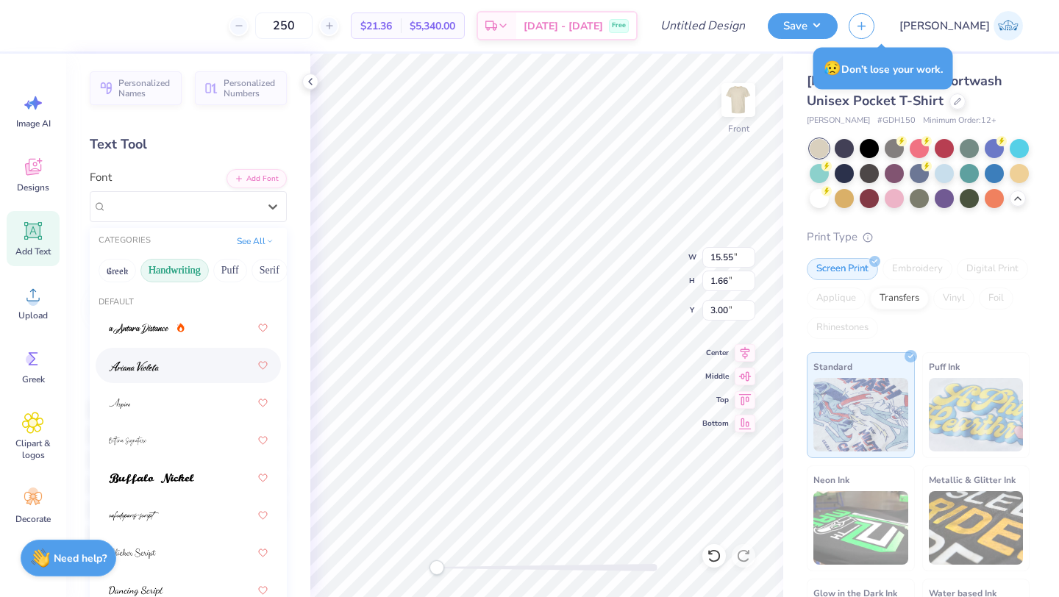
click at [155, 363] on img at bounding box center [134, 366] width 50 height 10
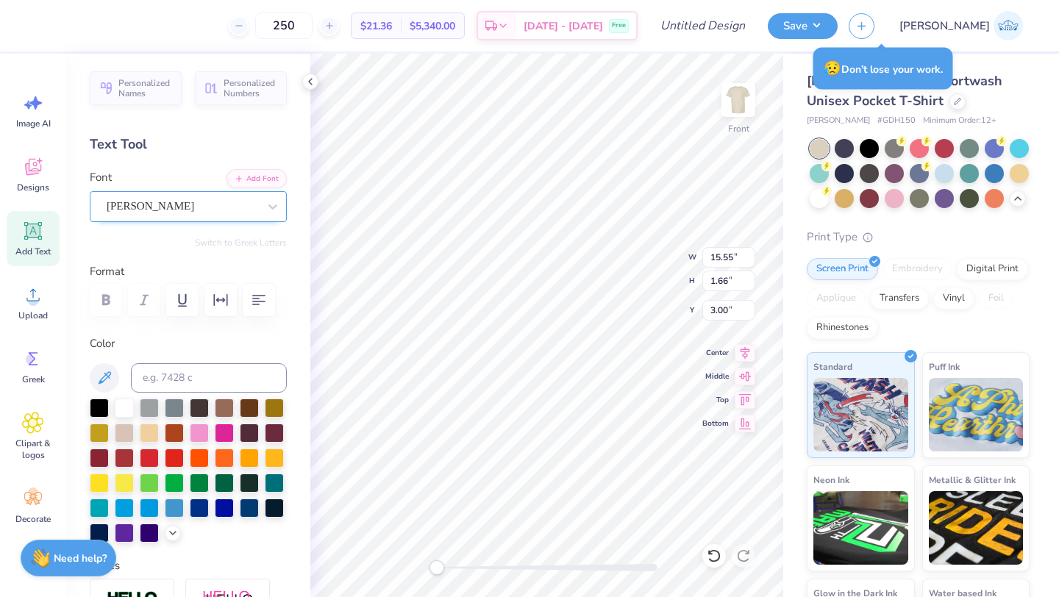
click at [199, 216] on div at bounding box center [183, 206] width 152 height 20
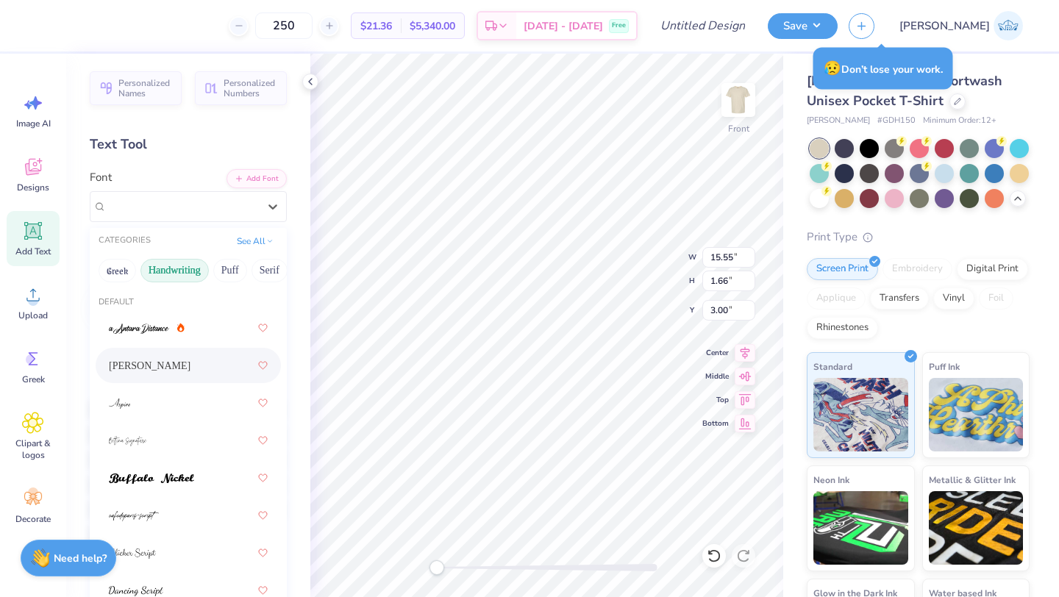
scroll to position [45, 0]
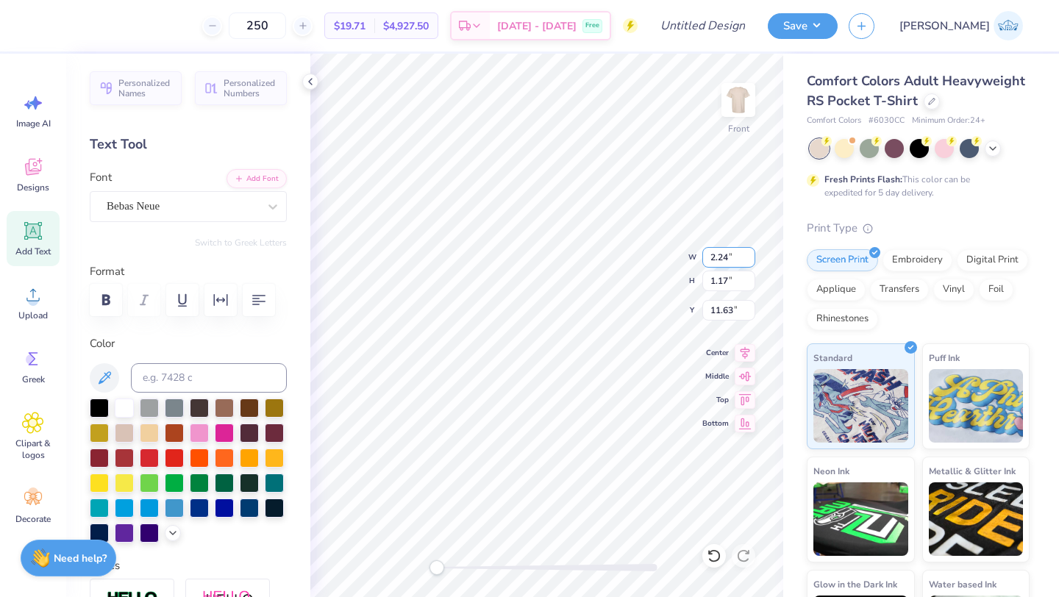
click at [746, 255] on input "2.24" at bounding box center [729, 257] width 53 height 21
click at [746, 255] on input "2.25" at bounding box center [729, 257] width 53 height 21
click at [746, 255] on input "2.26" at bounding box center [729, 257] width 53 height 21
click at [748, 260] on input "2.25" at bounding box center [729, 257] width 53 height 21
type input "2.24"
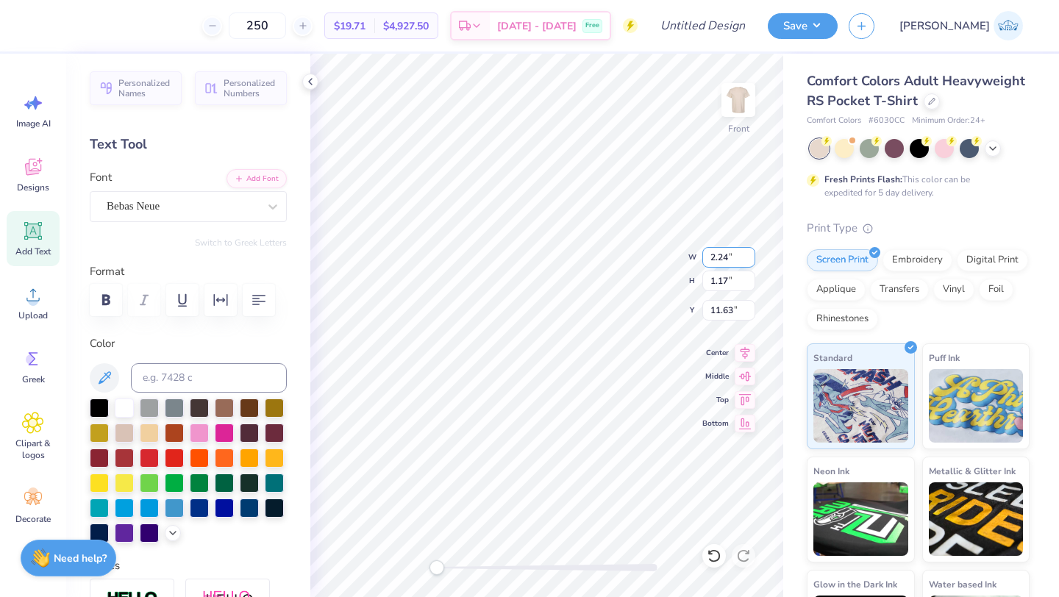
click at [748, 260] on input "2.24" at bounding box center [729, 257] width 53 height 21
type input "2.23"
type input "1.17"
type input "11.81"
type input "1.27"
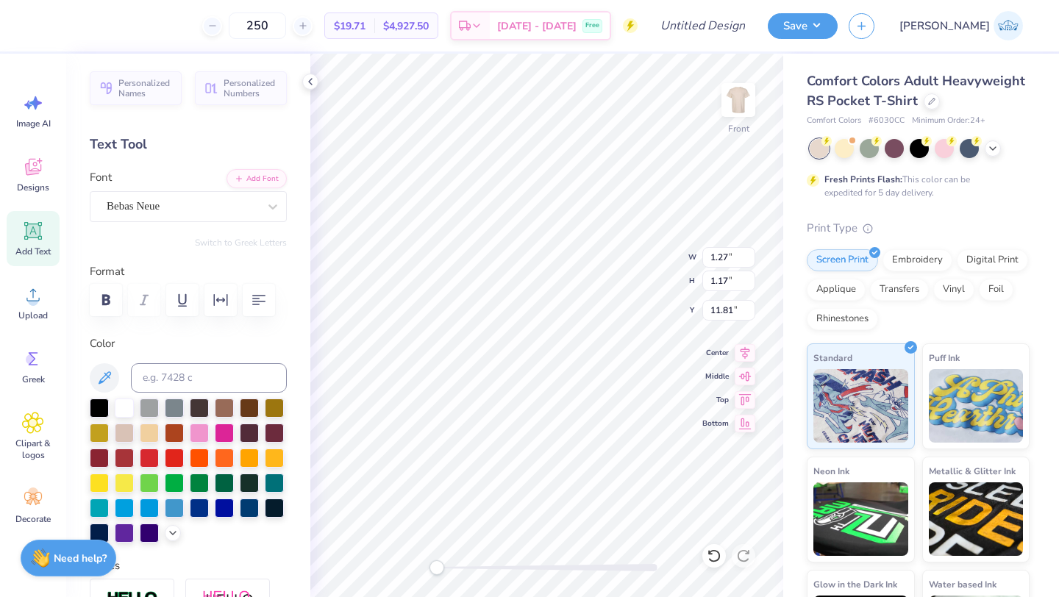
type input "1.22"
type input "13.92"
type input "1.27"
type input "1.22"
type input "13.64"
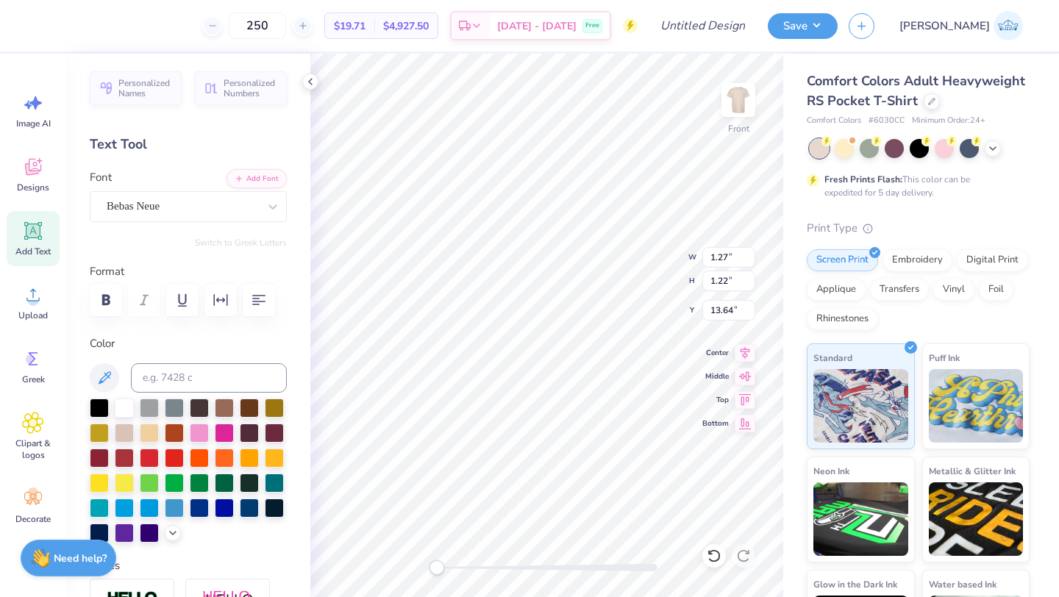
type input "1.99"
type input "1.27"
type input "12.98"
